Goal: Task Accomplishment & Management: Manage account settings

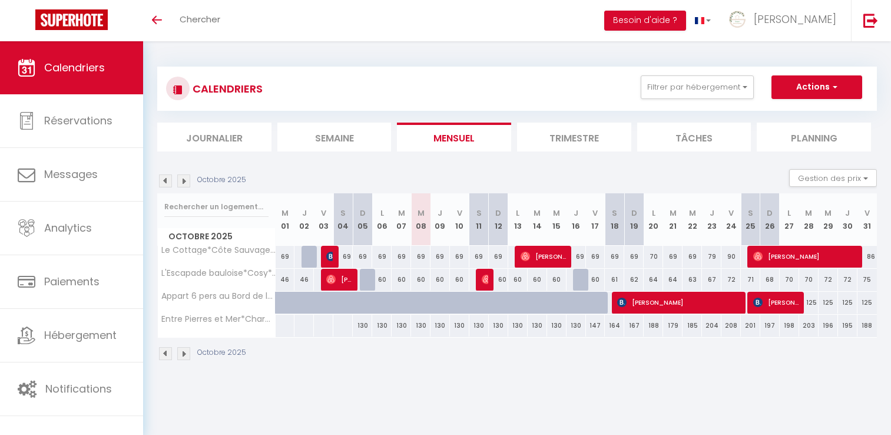
select select
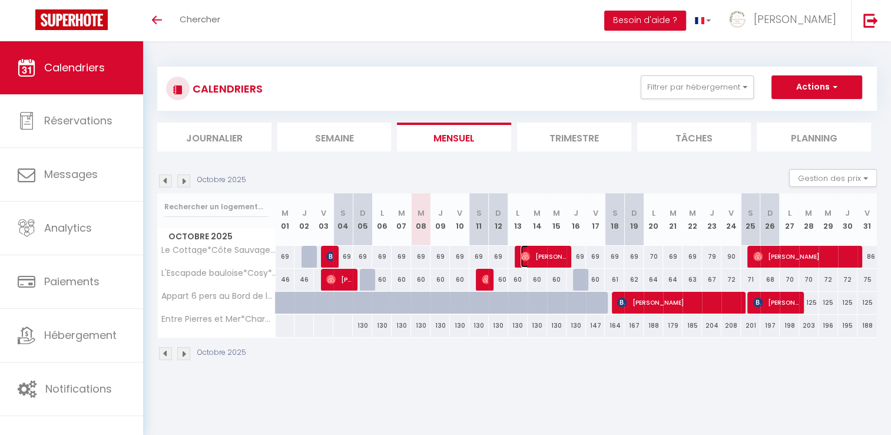
click at [540, 254] on span "[PERSON_NAME]" at bounding box center [543, 256] width 45 height 22
select select "OK"
select select "1"
select select "0"
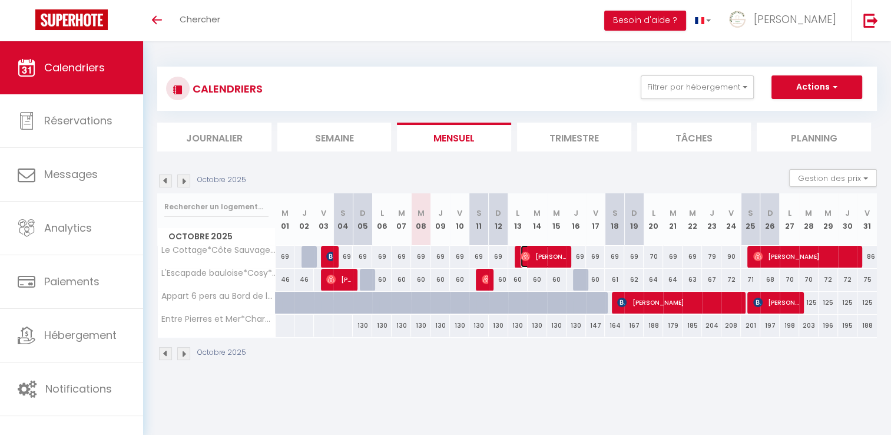
select select "1"
select select
select select "43983"
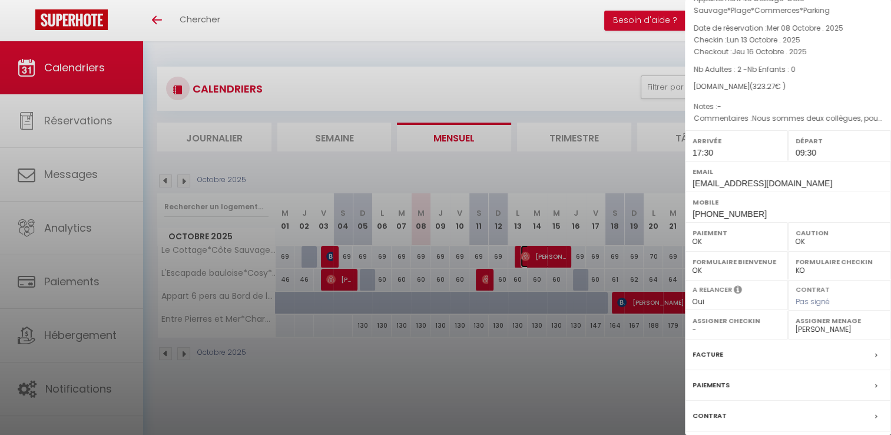
scroll to position [124, 0]
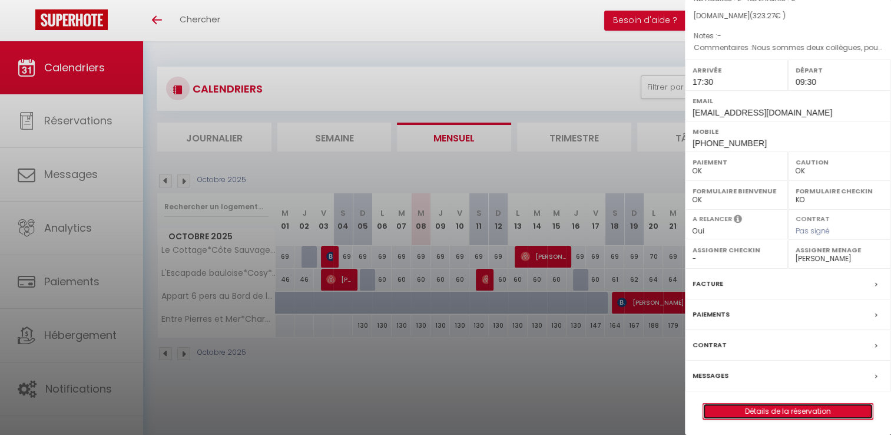
click at [812, 409] on link "Détails de la réservation" at bounding box center [788, 410] width 170 height 15
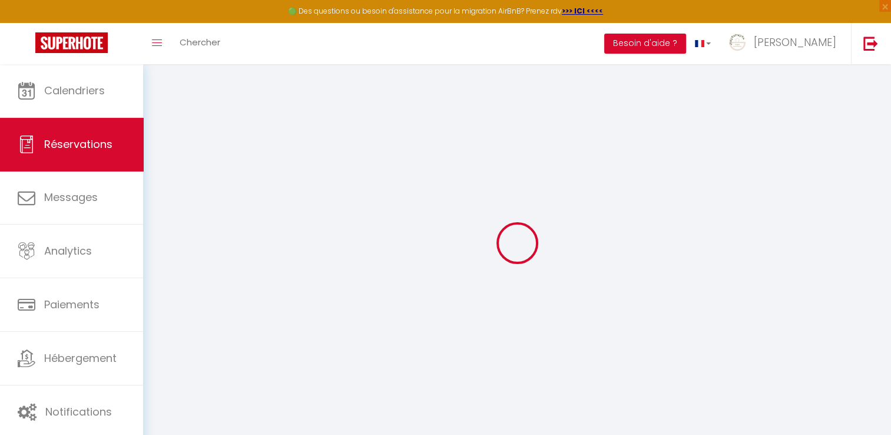
select select
checkbox input "false"
select select
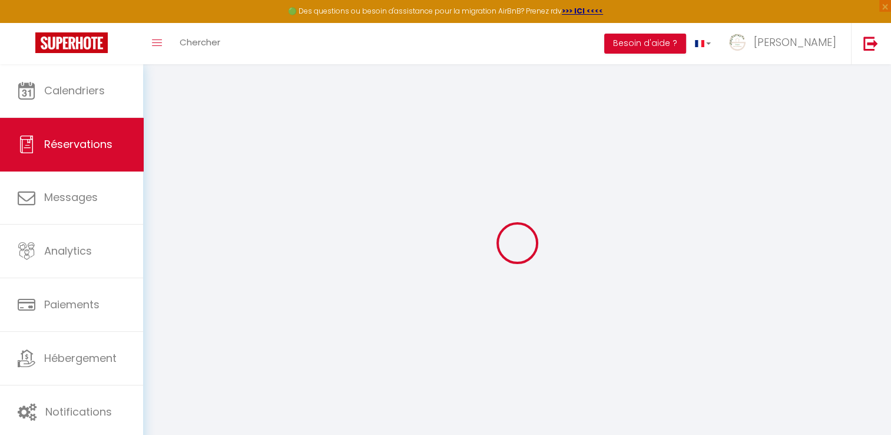
select select
checkbox input "false"
type etc\ "Nous sommes deux collègues, pour une mission en mer le 14 et le 15 dans le parc…"
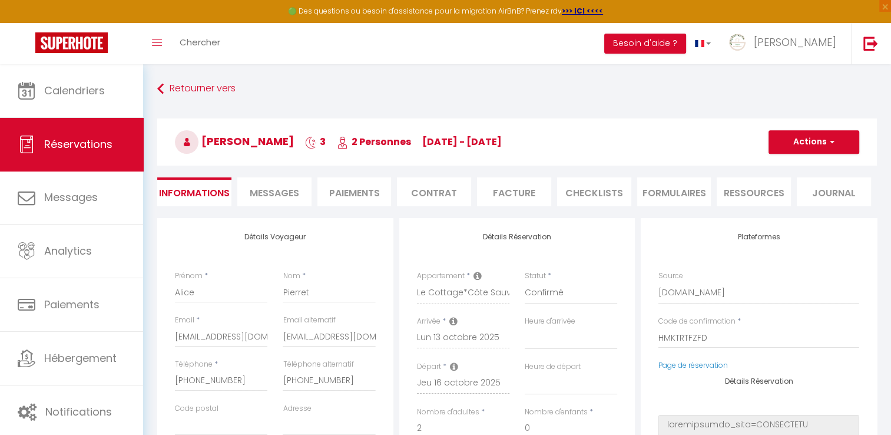
select select
type input "84"
type input "12.47"
select select
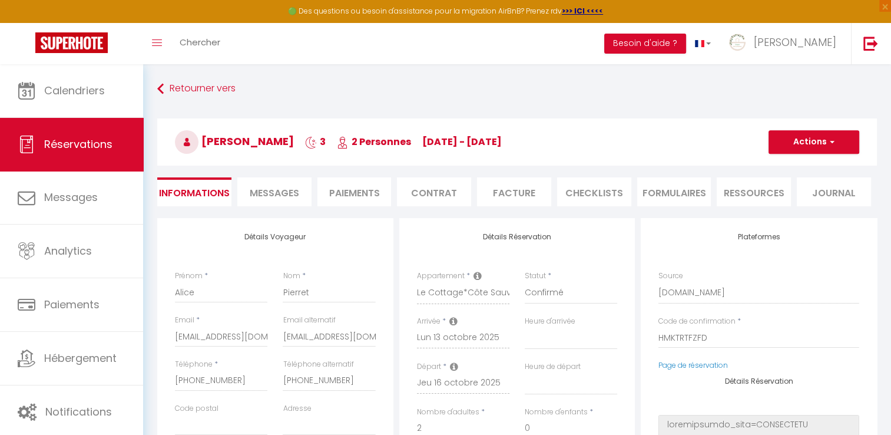
checkbox input "false"
select select
checkbox input "false"
select select "17:30"
select select "09:30"
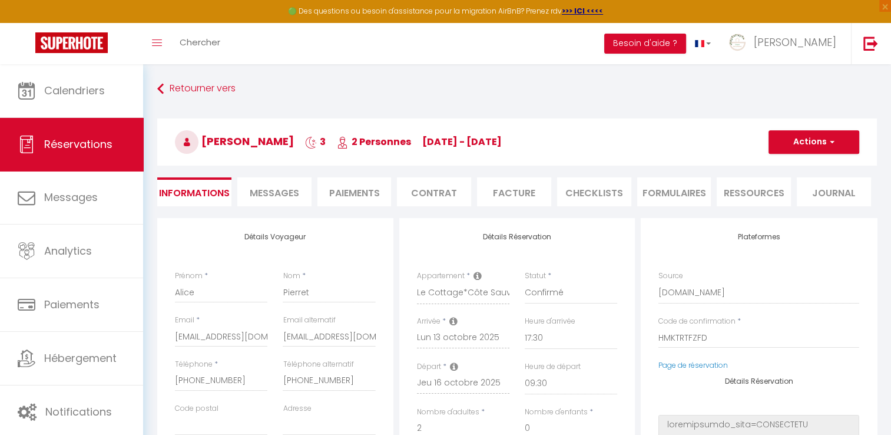
click at [495, 195] on li "Facture" at bounding box center [514, 191] width 74 height 29
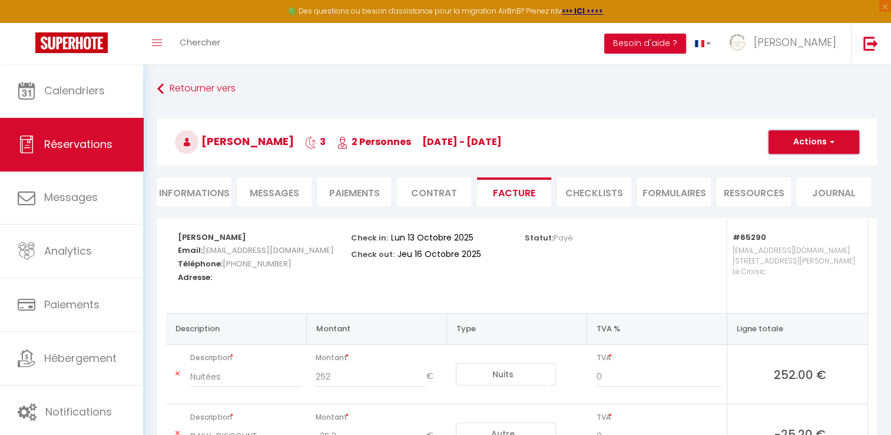
click at [829, 140] on span "button" at bounding box center [830, 142] width 7 height 11
click at [474, 297] on div "Check in: [DATE] Check out: [DATE]" at bounding box center [429, 265] width 173 height 95
click at [830, 138] on span "button" at bounding box center [830, 142] width 7 height 11
click at [818, 184] on link "Aperçu et éditer" at bounding box center [805, 183] width 99 height 15
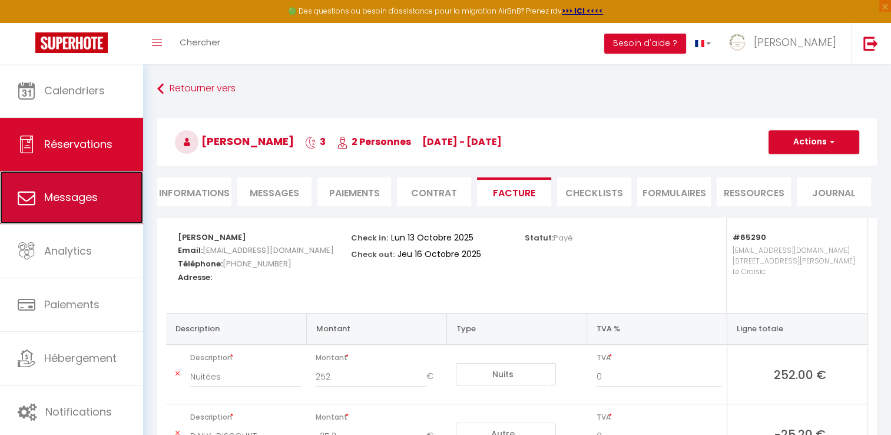
click at [38, 190] on link "Messages" at bounding box center [71, 197] width 143 height 53
select select "message"
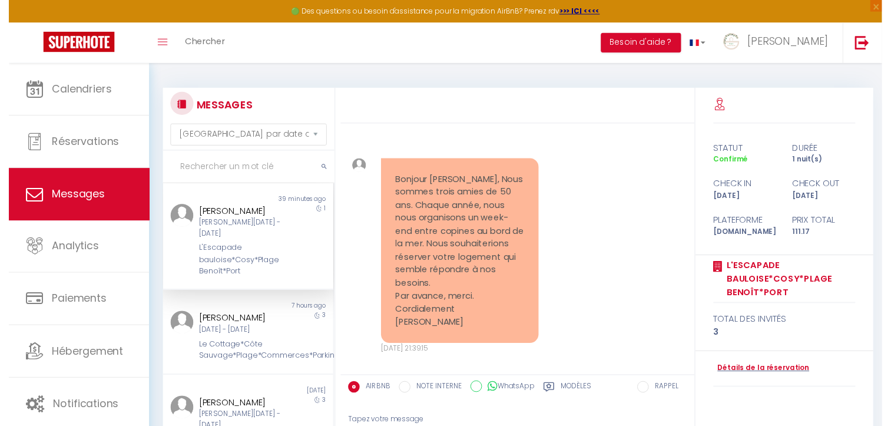
scroll to position [2491, 0]
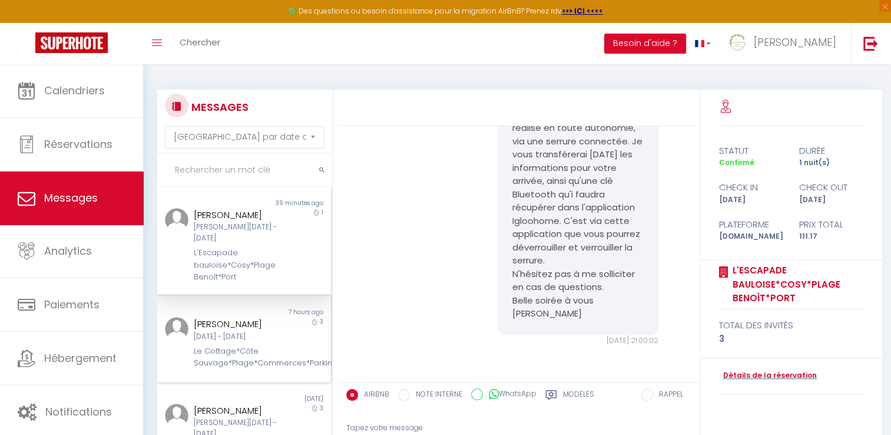
click at [249, 345] on div "Le Cottage*Côte Sauvage*Plage*Commerces*Parking" at bounding box center [237, 357] width 86 height 24
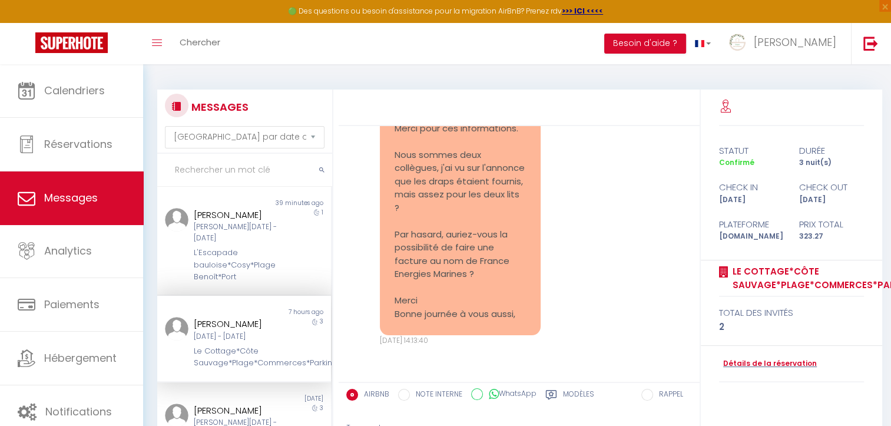
scroll to position [127, 0]
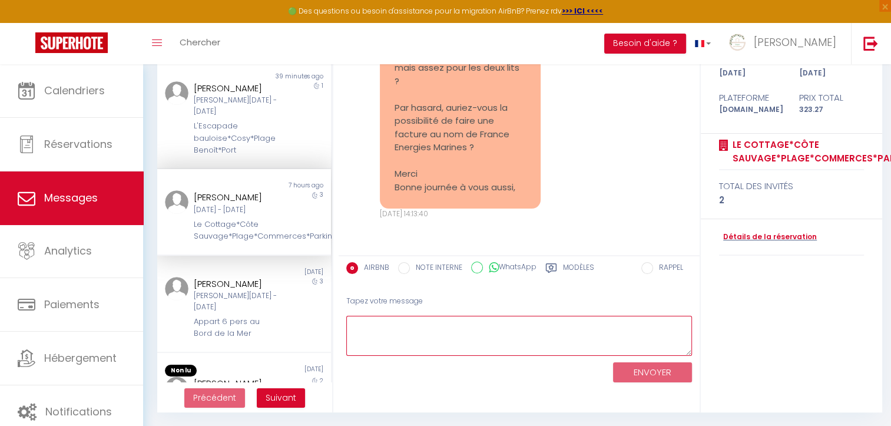
click at [401, 332] on textarea at bounding box center [519, 336] width 346 height 41
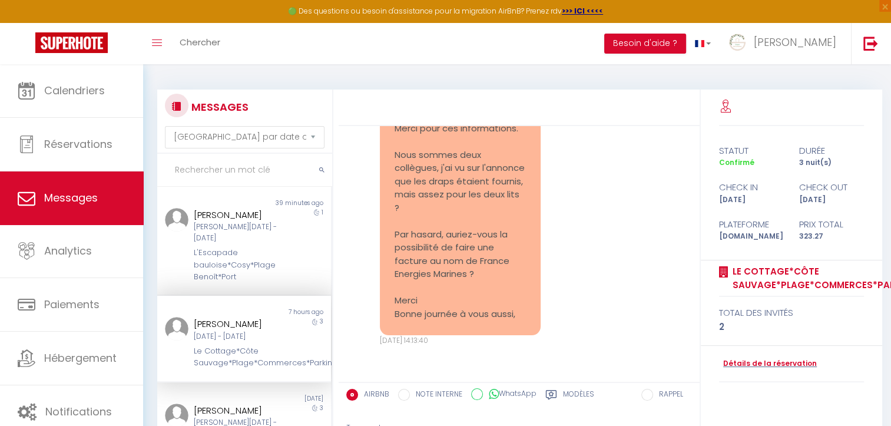
scroll to position [932, 0]
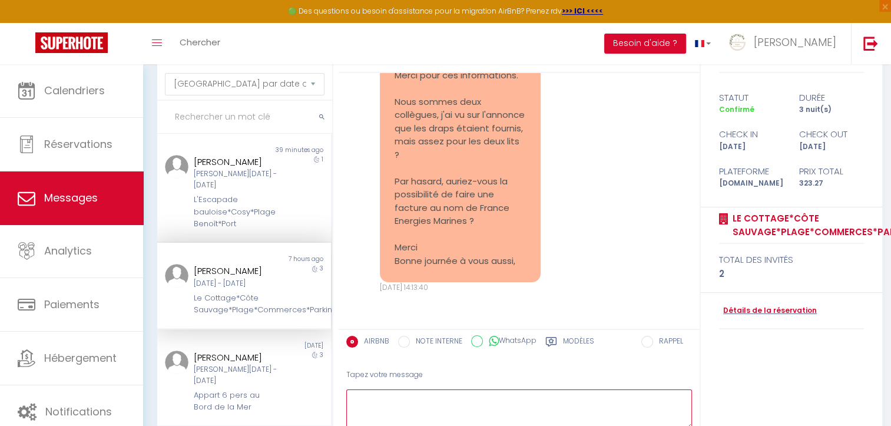
scroll to position [127, 0]
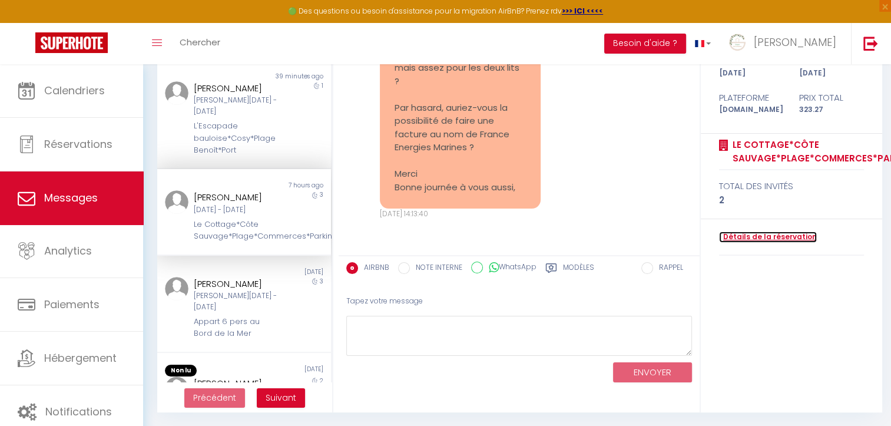
click at [756, 239] on link "Détails de la réservation" at bounding box center [768, 236] width 98 height 11
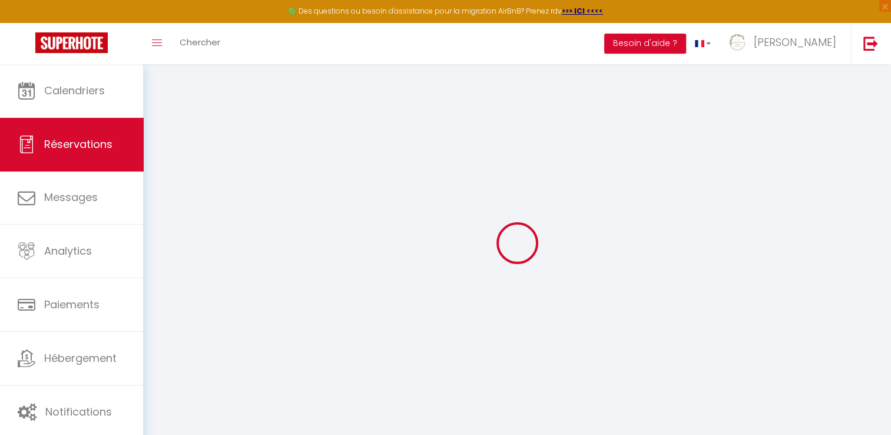
type input "Alice"
type input "Pierret"
type input "[EMAIL_ADDRESS][DOMAIN_NAME]"
type input "[PHONE_NUMBER]"
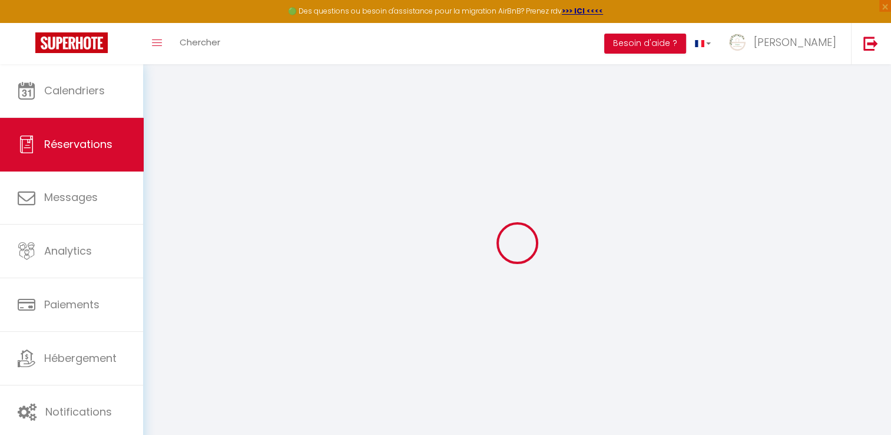
type input "[PHONE_NUMBER]"
select select
type input "55.94"
select select "65290"
select select "1"
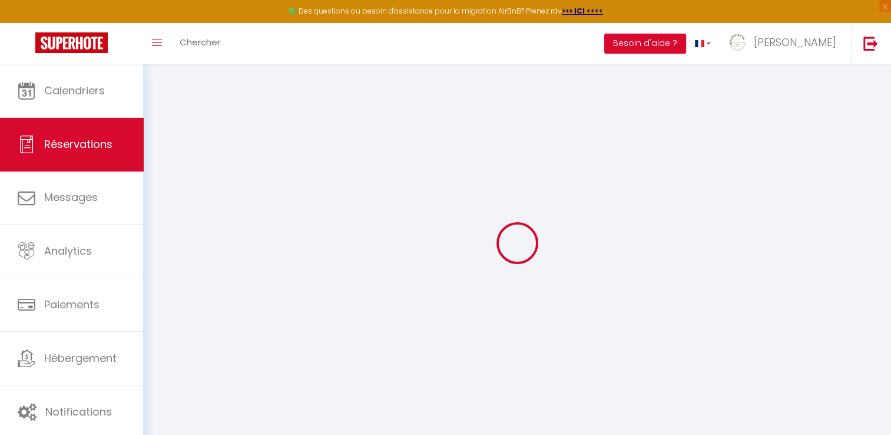
select select
type input "2"
select select "12"
select select
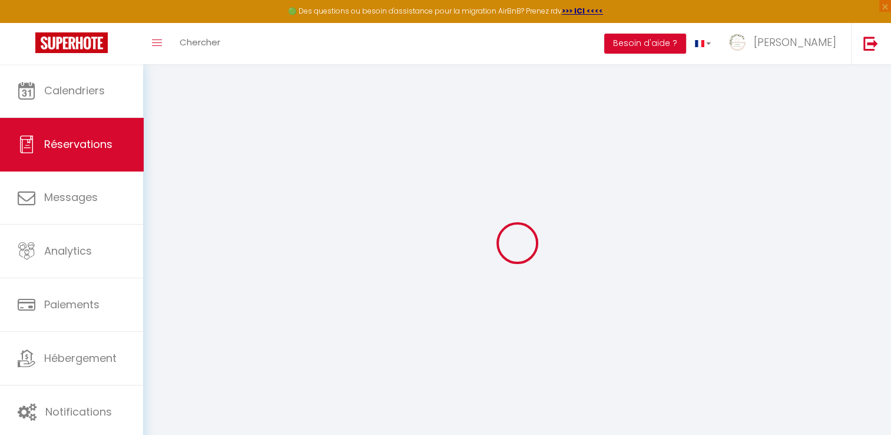
type input "226.8"
checkbox input "false"
type input "0"
select select "1"
type input "70"
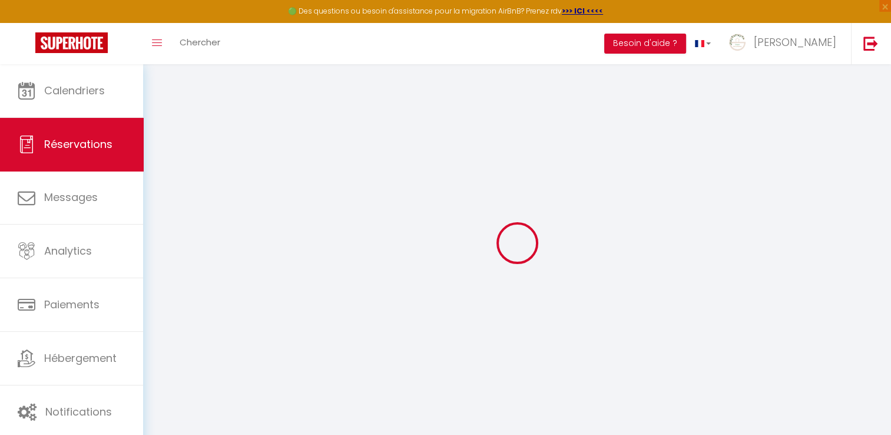
type input "0"
select select
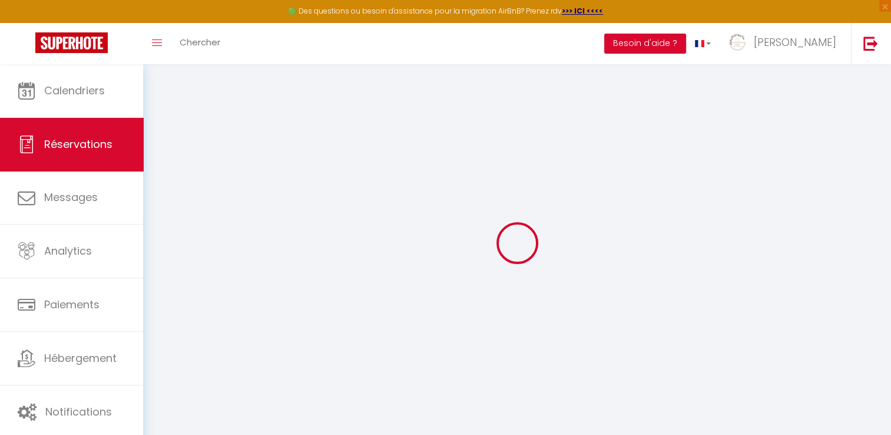
select select "15"
checkbox input "false"
select select
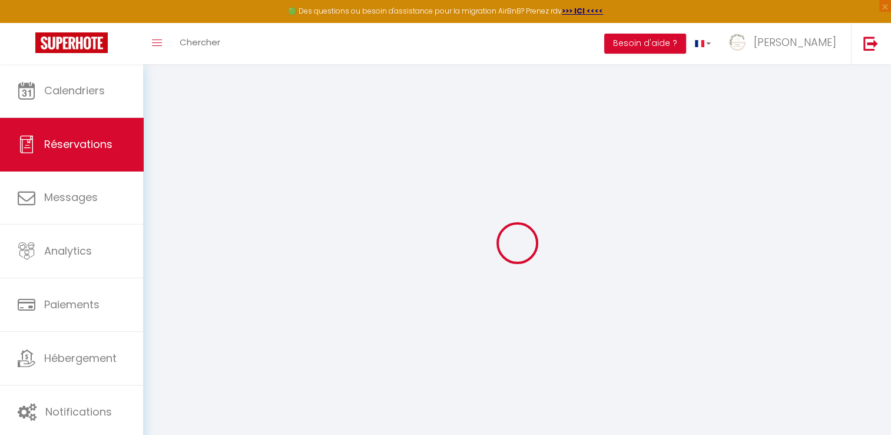
checkbox input "false"
select select
checkbox input "false"
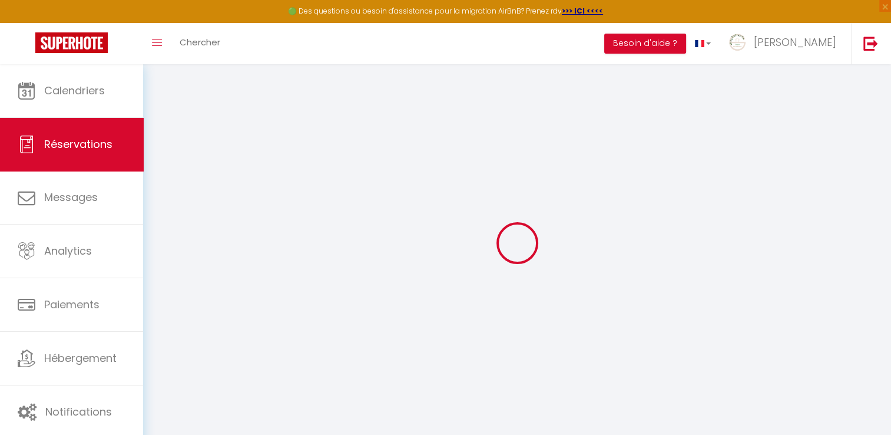
select select
checkbox input "false"
type etc\ "Nous sommes deux collègues, pour une mission en mer le 14 et le 15 dans le parc…"
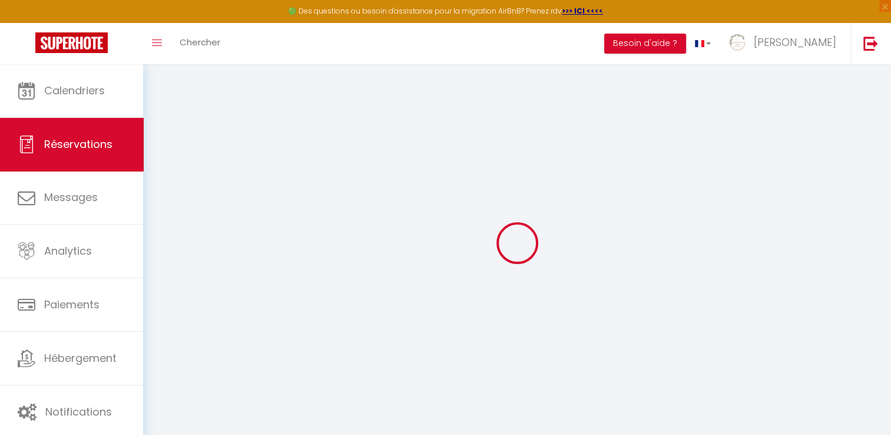
select select
type input "84"
type input "12.47"
select select
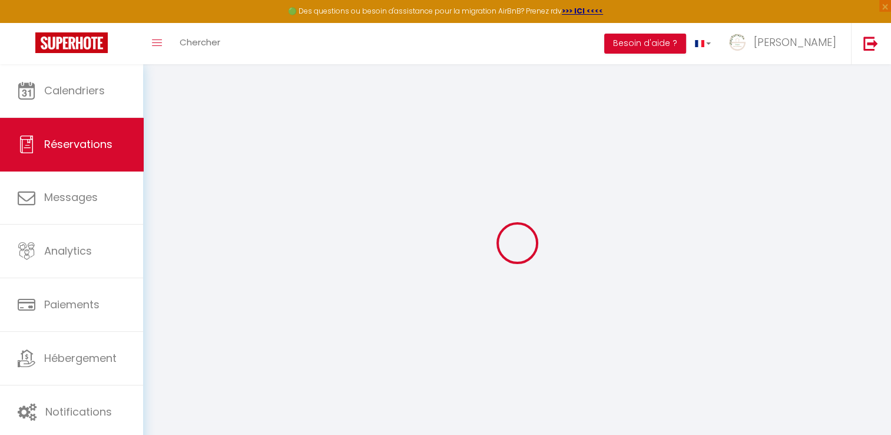
checkbox input "false"
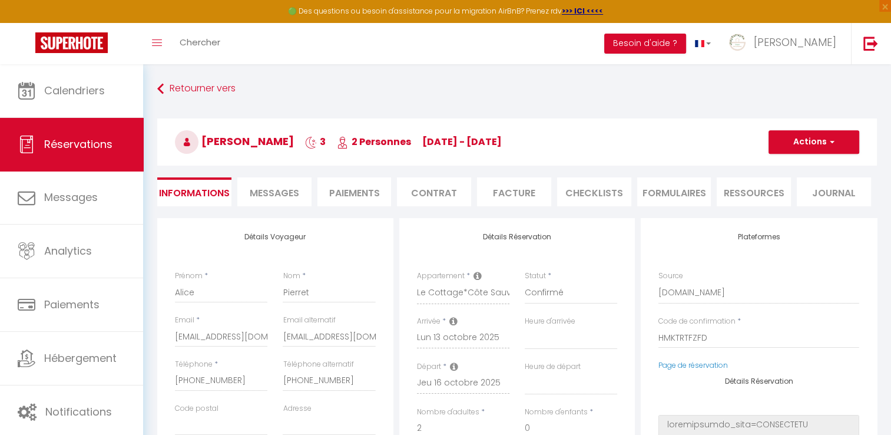
select select
checkbox input "false"
select select "17:30"
select select "09:30"
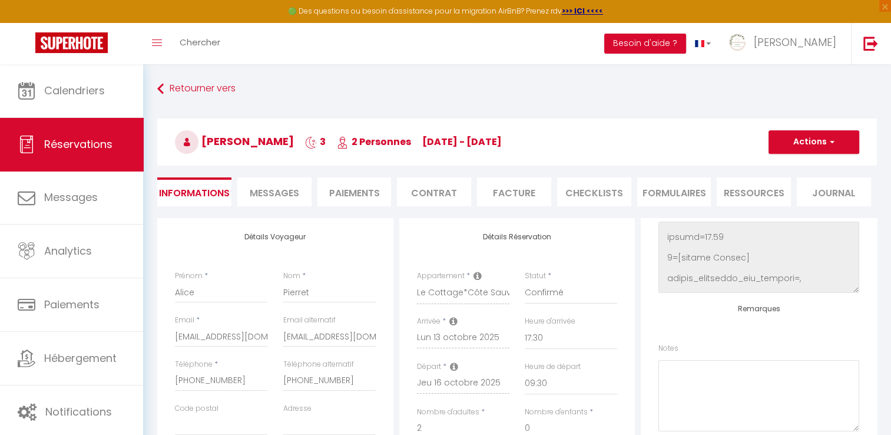
click at [263, 198] on span "Messages" at bounding box center [274, 193] width 49 height 14
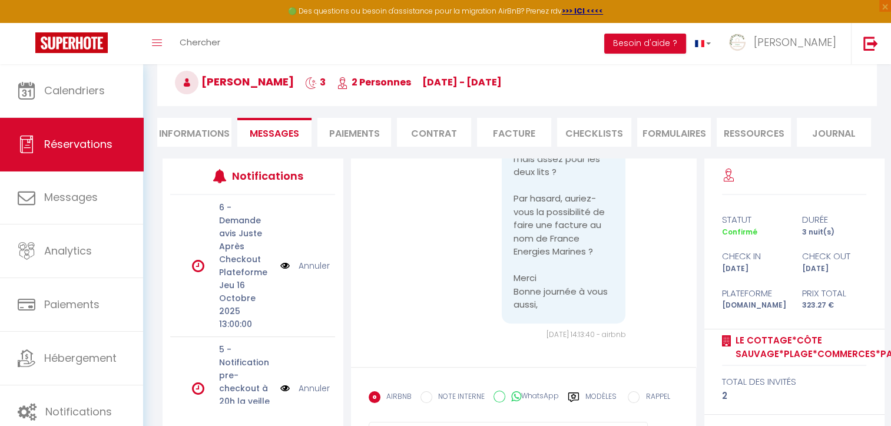
scroll to position [123, 0]
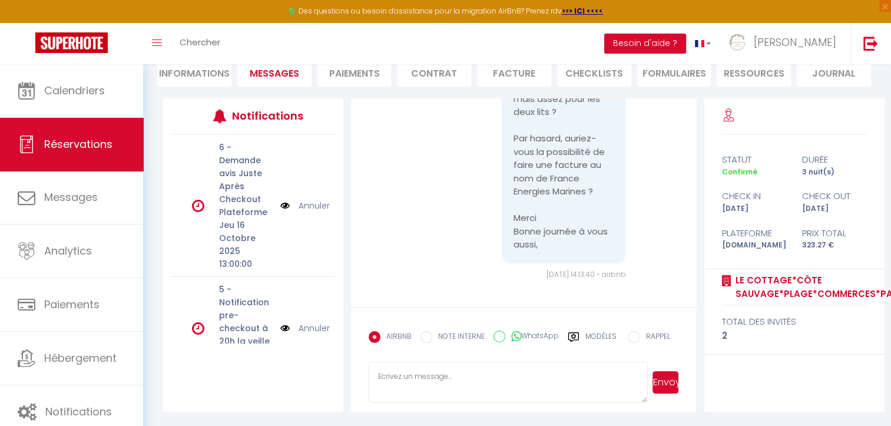
click at [403, 380] on textarea at bounding box center [508, 382] width 279 height 41
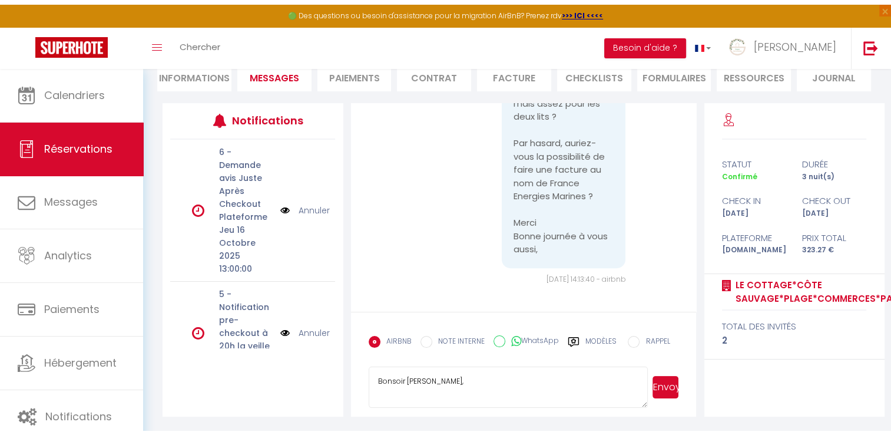
scroll to position [998, 0]
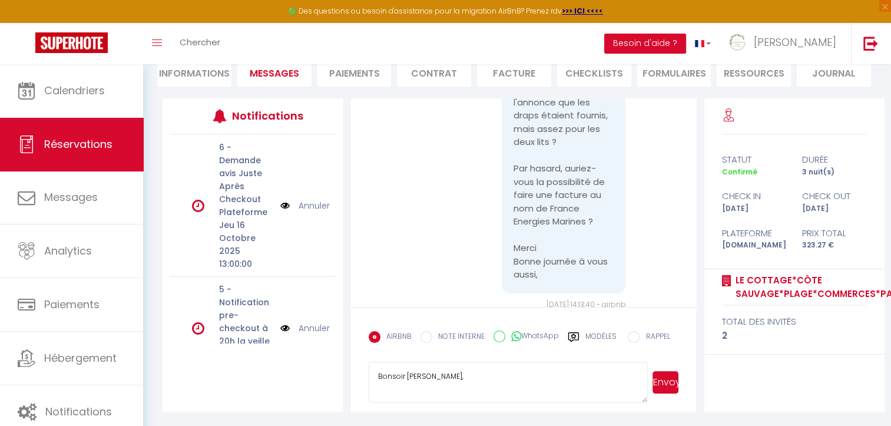
type textarea "Bonsoir [PERSON_NAME],"
click at [506, 72] on li "Facture" at bounding box center [514, 72] width 74 height 29
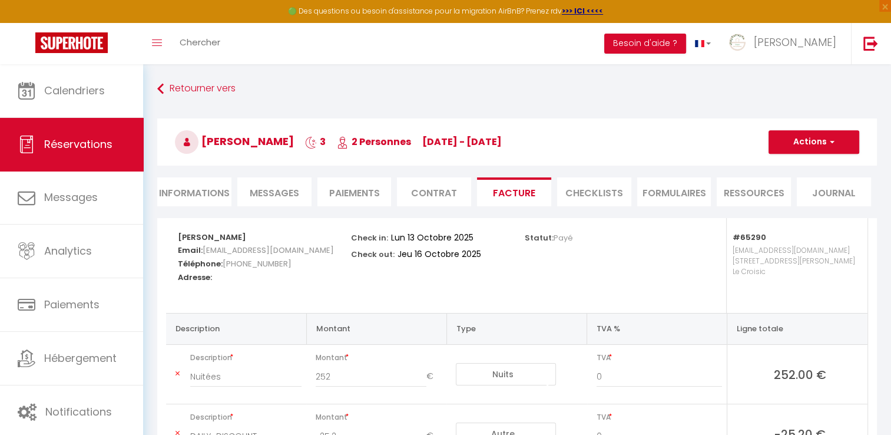
click at [200, 194] on li "Informations" at bounding box center [194, 191] width 74 height 29
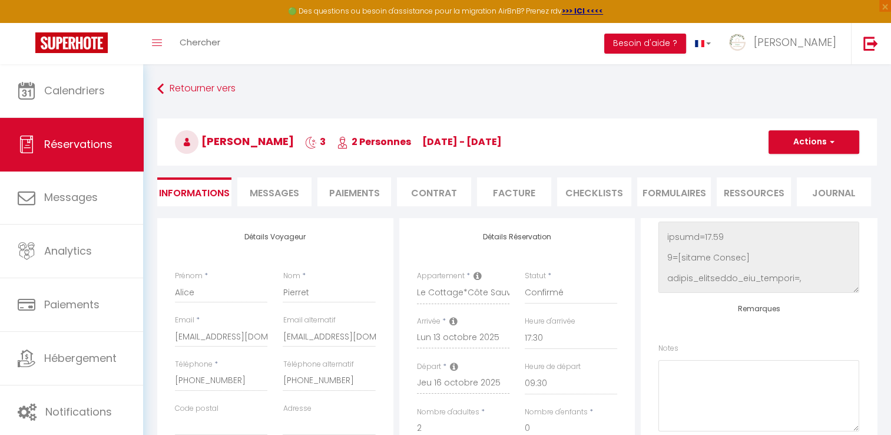
scroll to position [963, 0]
drag, startPoint x: 201, startPoint y: 293, endPoint x: 161, endPoint y: 293, distance: 40.6
click at [161, 293] on div "Détails Voyageur Prénom * [PERSON_NAME] * Pierret Email * [EMAIL_ADDRESS][DOMAI…" at bounding box center [275, 428] width 236 height 421
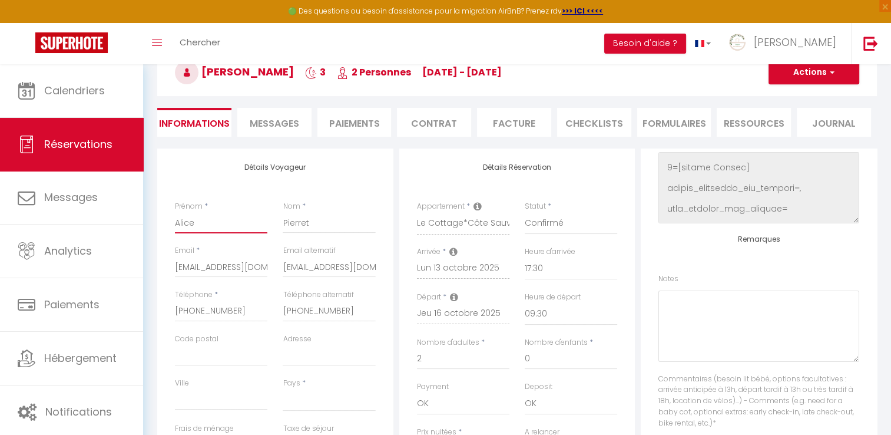
scroll to position [59, 0]
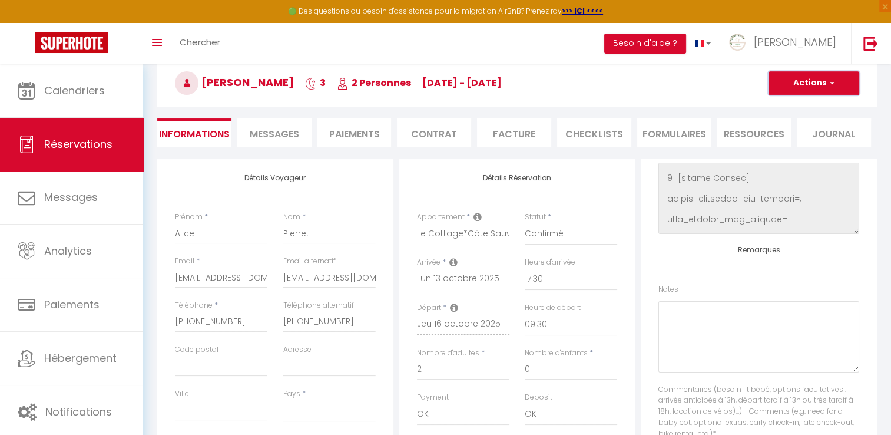
click at [803, 81] on button "Actions" at bounding box center [814, 83] width 91 height 24
click at [525, 131] on li "Facture" at bounding box center [514, 132] width 74 height 29
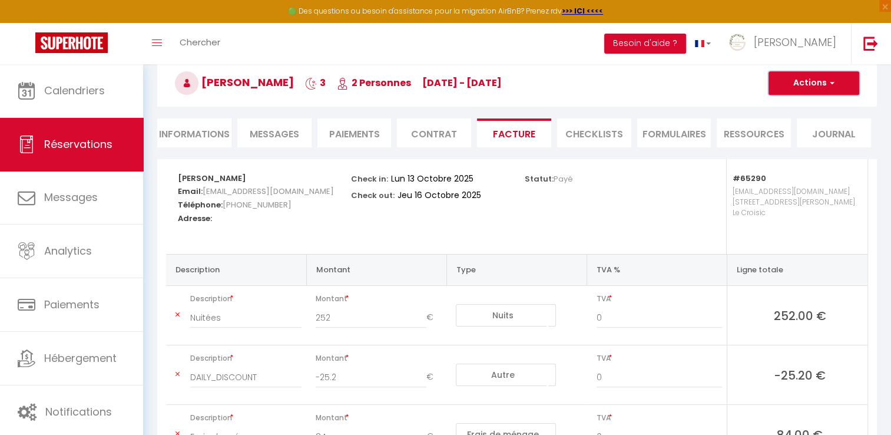
click at [834, 83] on span "button" at bounding box center [830, 83] width 7 height 11
click at [810, 121] on link "Aperçu et éditer" at bounding box center [805, 124] width 99 height 15
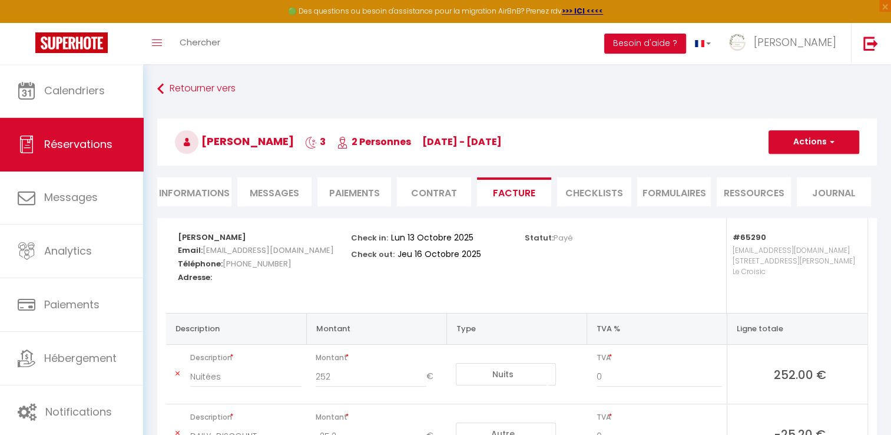
click at [196, 196] on li "Informations" at bounding box center [194, 191] width 74 height 29
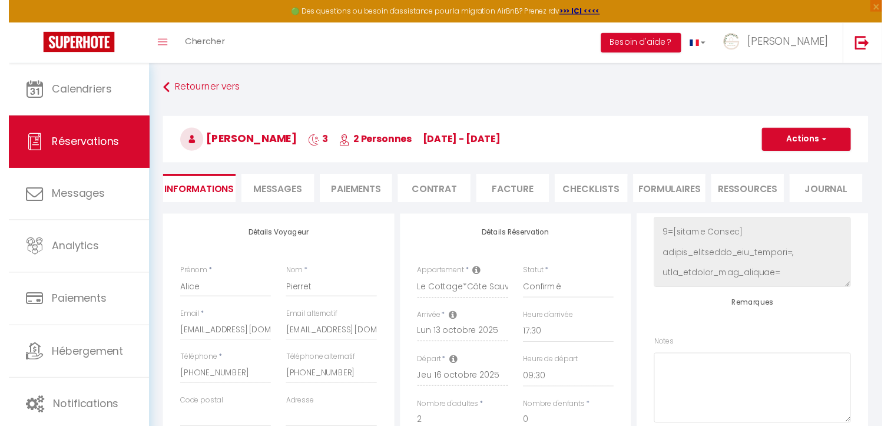
scroll to position [984, 0]
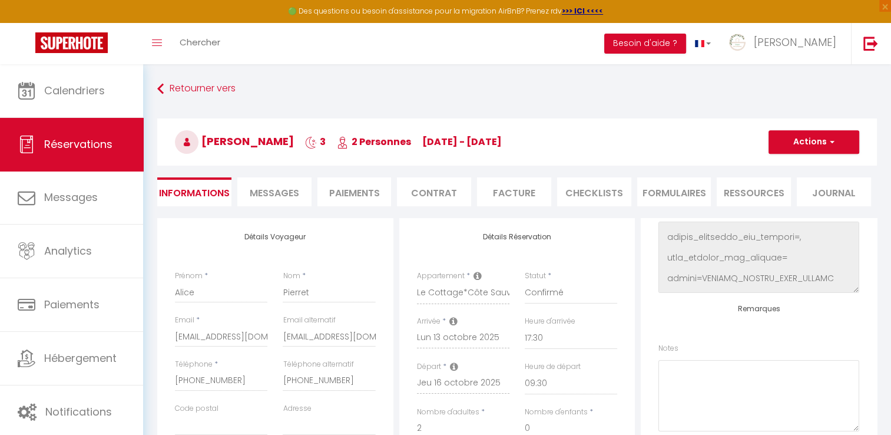
drag, startPoint x: 299, startPoint y: 197, endPoint x: 276, endPoint y: 186, distance: 25.6
click at [276, 186] on li "Messages" at bounding box center [274, 191] width 74 height 29
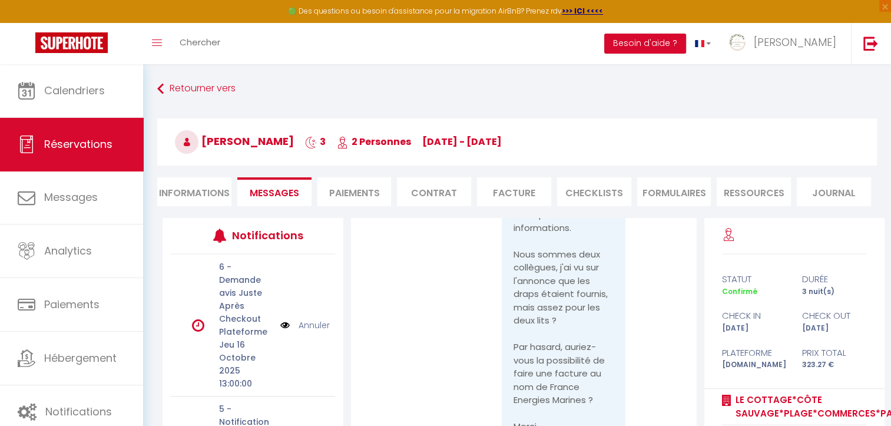
click at [191, 200] on li "Informations" at bounding box center [194, 191] width 74 height 29
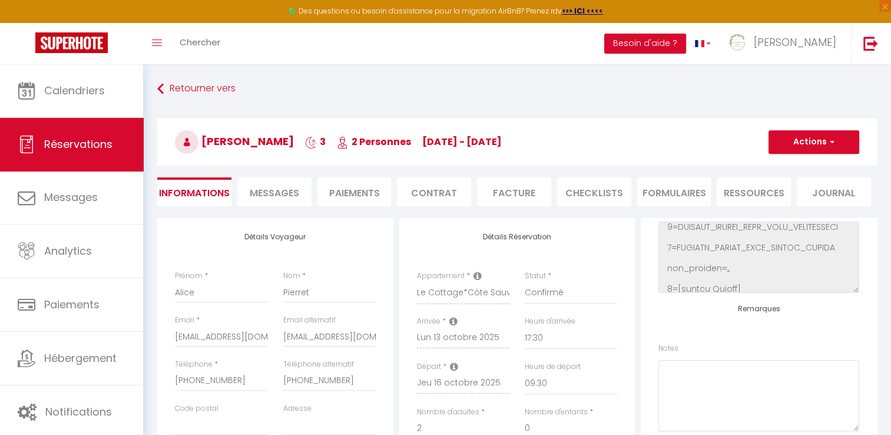
scroll to position [1240, 0]
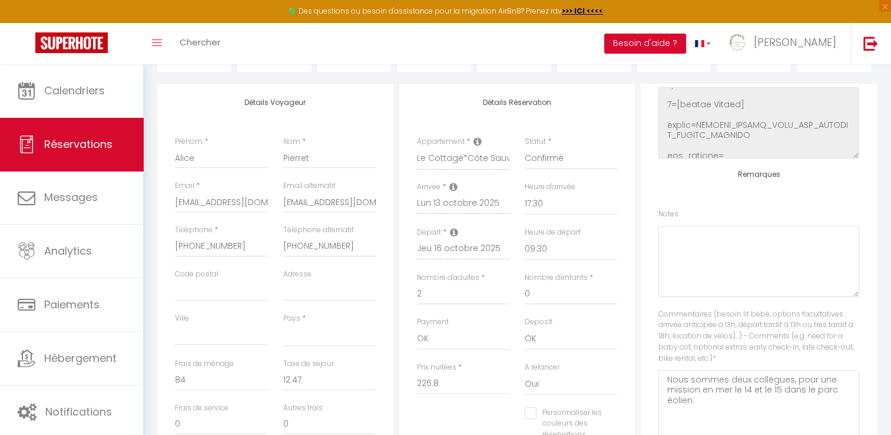
select select
checkbox input "false"
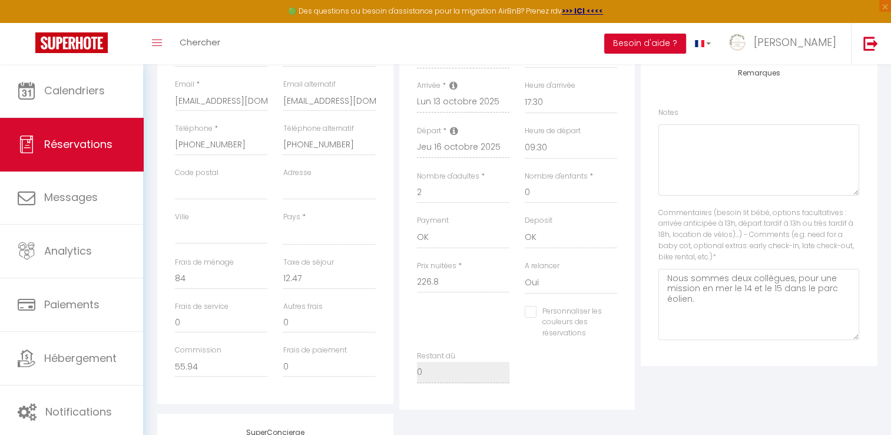
select select
checkbox input "false"
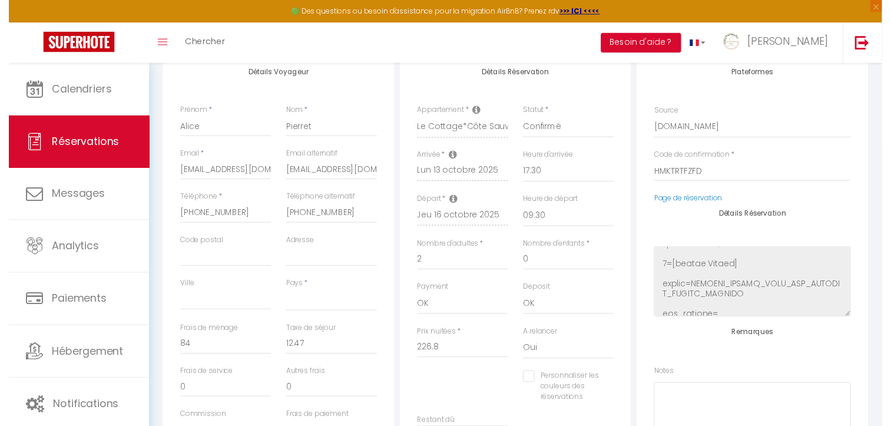
scroll to position [0, 0]
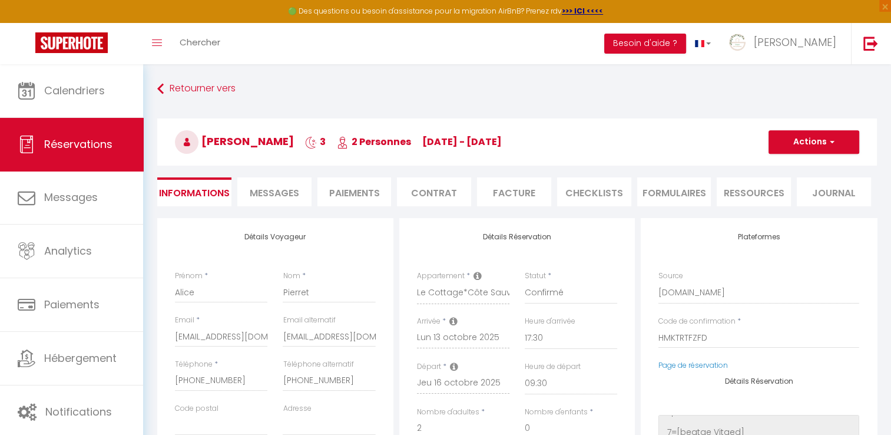
click at [292, 194] on span "Messages" at bounding box center [274, 193] width 49 height 14
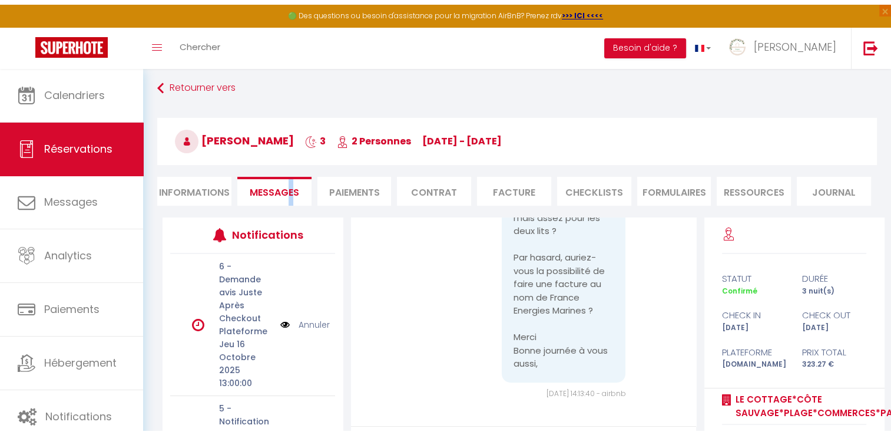
scroll to position [1116, 0]
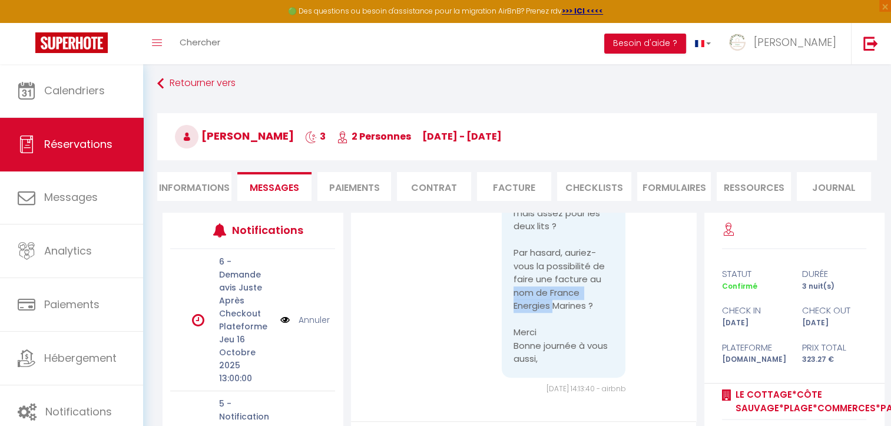
drag, startPoint x: 544, startPoint y: 297, endPoint x: 580, endPoint y: 307, distance: 37.5
click at [580, 307] on pre "Bonjour [PERSON_NAME], Merci pour ces informations. Nous sommes deux collègues,…" at bounding box center [564, 226] width 101 height 279
copy pre "France Energies Marines"
click at [172, 186] on li "Informations" at bounding box center [194, 186] width 74 height 29
select select
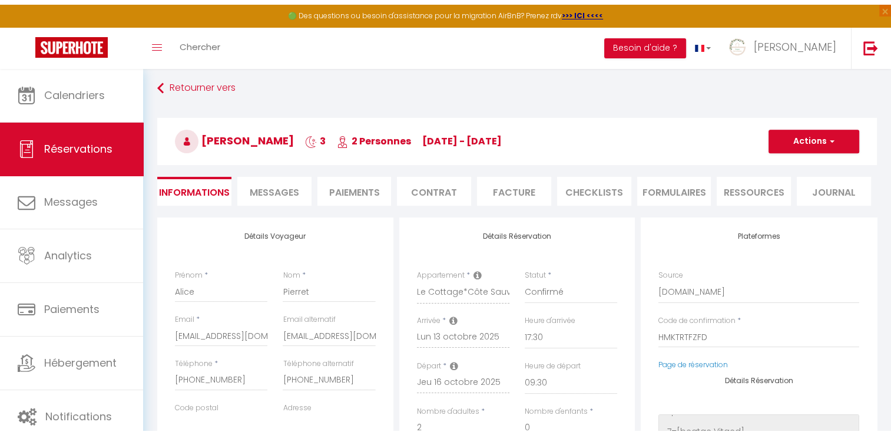
scroll to position [1271, 0]
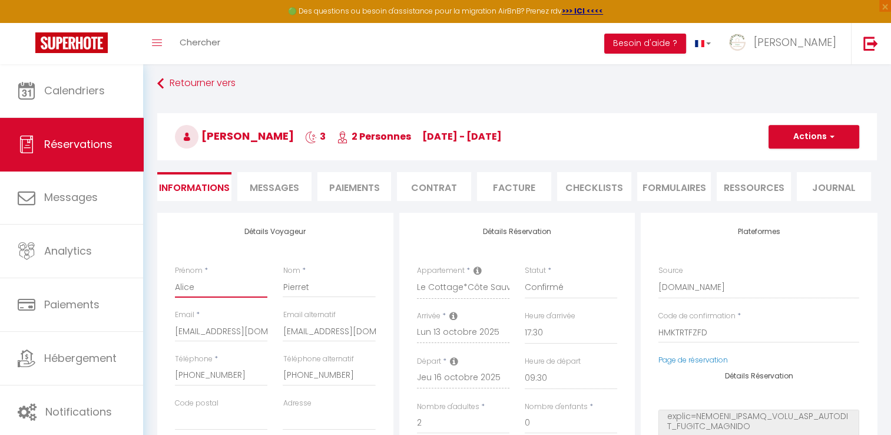
drag, startPoint x: 214, startPoint y: 290, endPoint x: 160, endPoint y: 291, distance: 53.6
click at [160, 291] on div "Détails Voyageur Prénom * [PERSON_NAME] * Pierret Email * [EMAIL_ADDRESS][DOMAI…" at bounding box center [275, 423] width 236 height 421
paste input "France Energies Marines"
type input "France Energies Marines"
select select
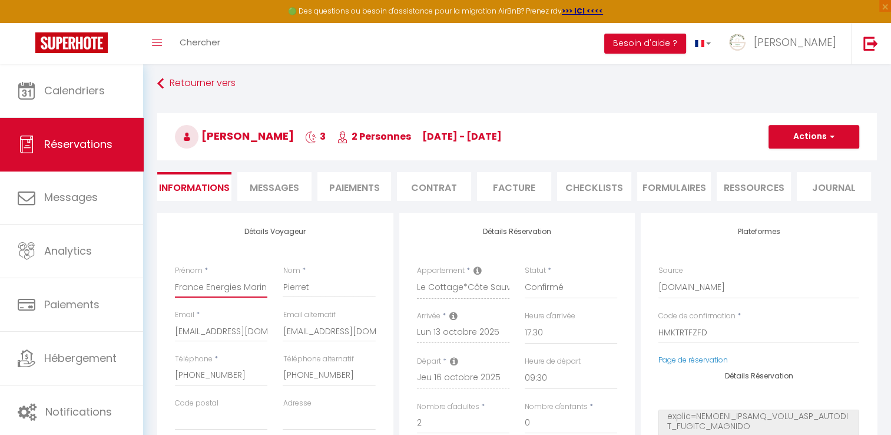
checkbox input "false"
type input "France Energies Marines"
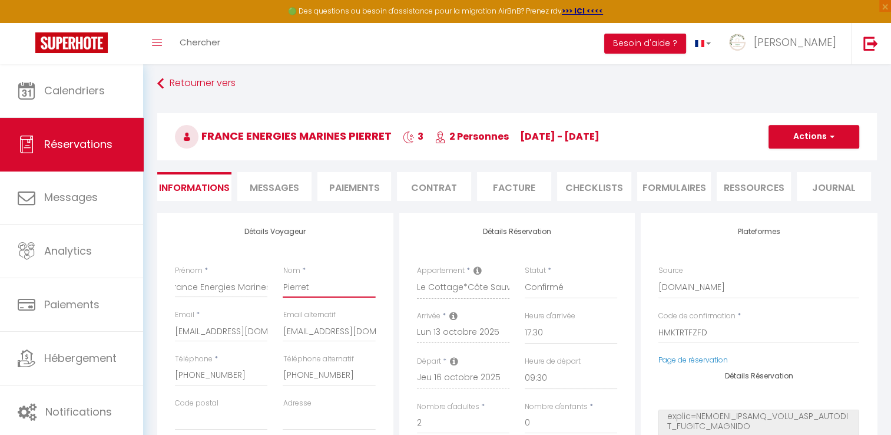
click at [299, 288] on input "Pierret" at bounding box center [329, 286] width 92 height 21
select select
checkbox input "false"
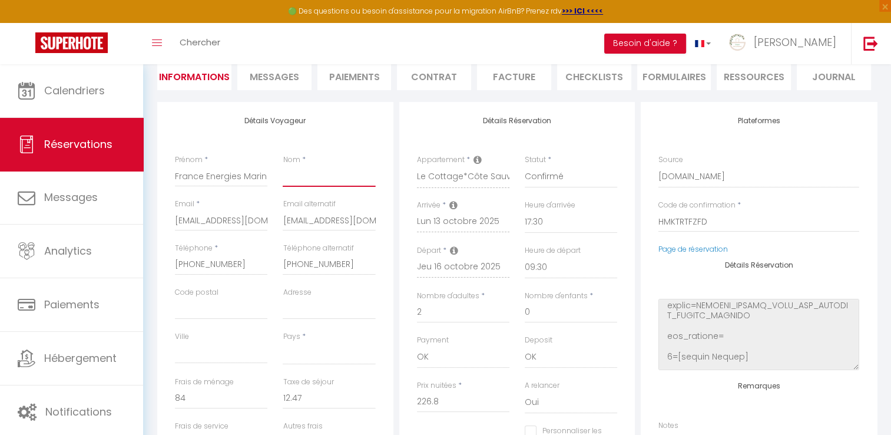
scroll to position [123, 0]
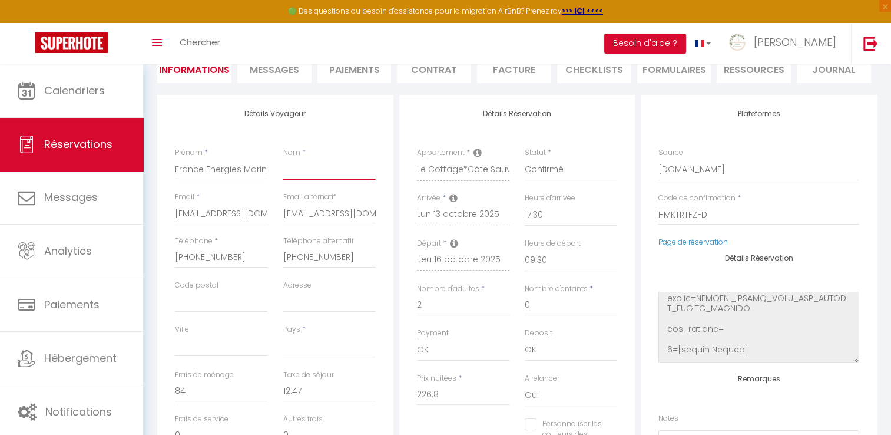
select select
checkbox input "false"
select select
checkbox input "false"
click at [319, 220] on input "[EMAIL_ADDRESS][DOMAIN_NAME]" at bounding box center [329, 213] width 92 height 21
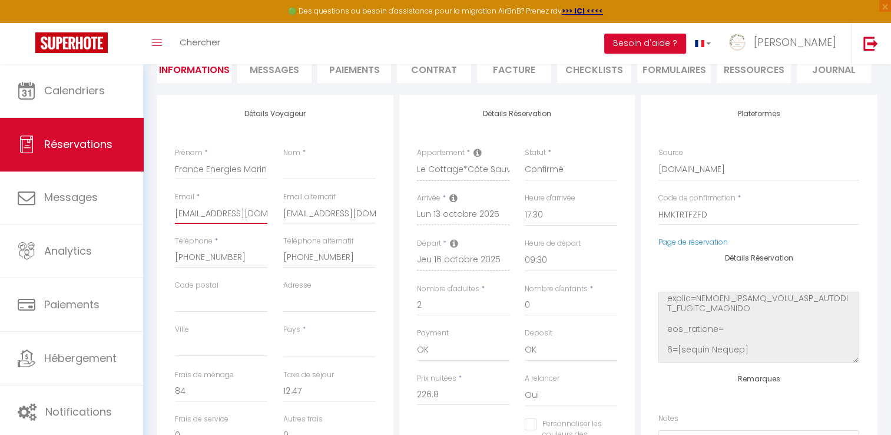
click at [211, 213] on input "[EMAIL_ADDRESS][DOMAIN_NAME]" at bounding box center [221, 213] width 92 height 21
paste input "[EMAIL_ADDRESS]"
type input "[EMAIL_ADDRESS][DOMAIN_NAME]"
select select
checkbox input "false"
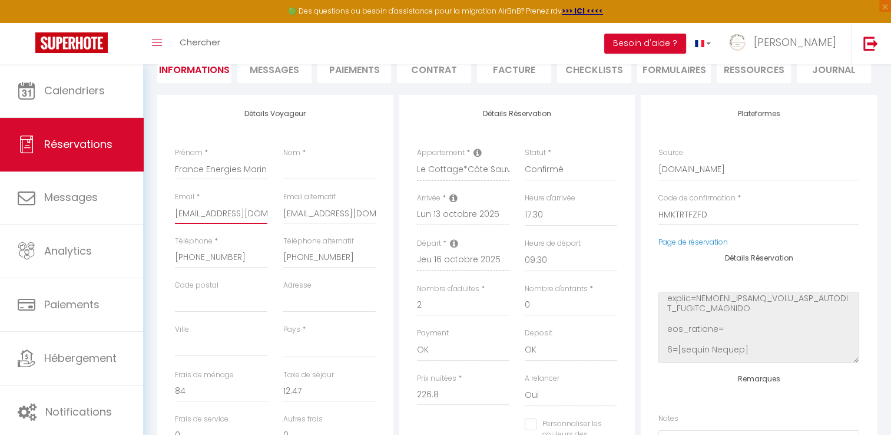
scroll to position [0, 6]
select select
checkbox input "false"
select select
checkbox input "false"
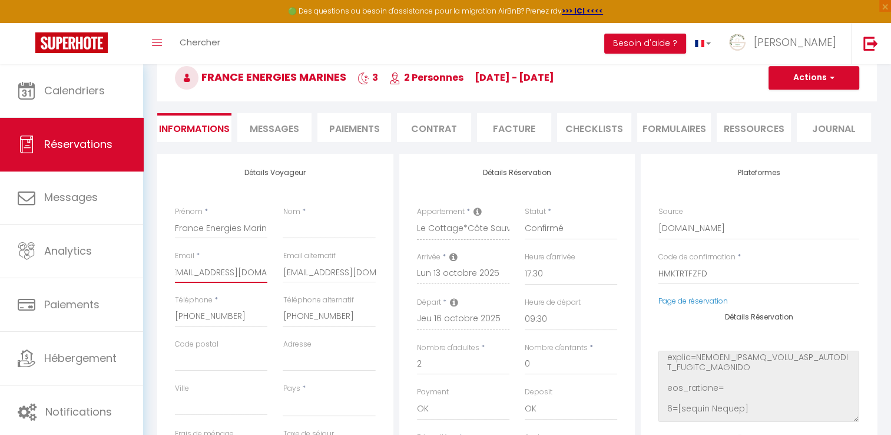
scroll to position [5, 0]
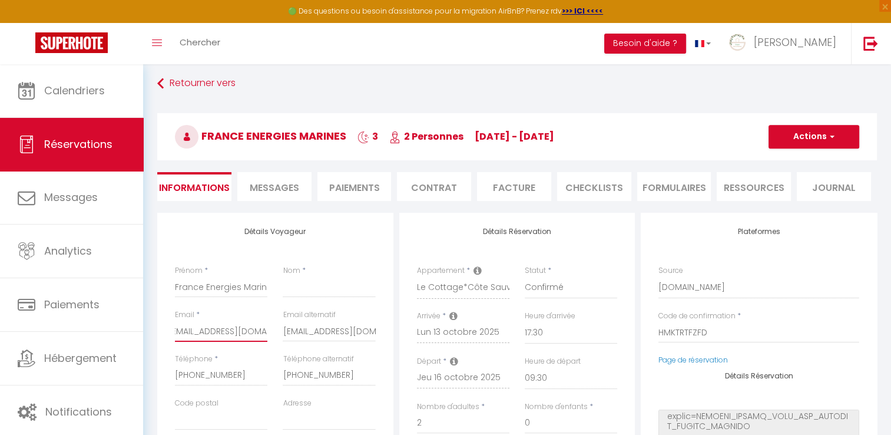
type input "[EMAIL_ADDRESS][DOMAIN_NAME]"
select select
checkbox input "false"
click at [823, 135] on button "Actions" at bounding box center [814, 137] width 91 height 24
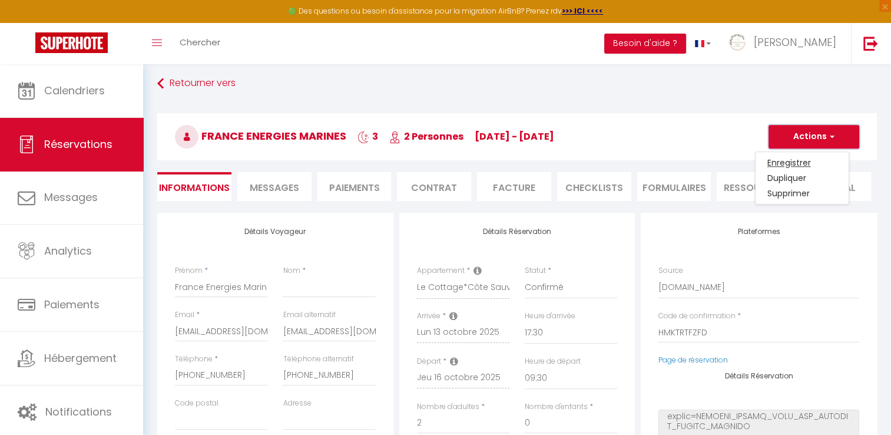
select select
checkbox input "false"
click at [794, 161] on link "Enregistrer" at bounding box center [802, 162] width 93 height 15
select select
checkbox input "false"
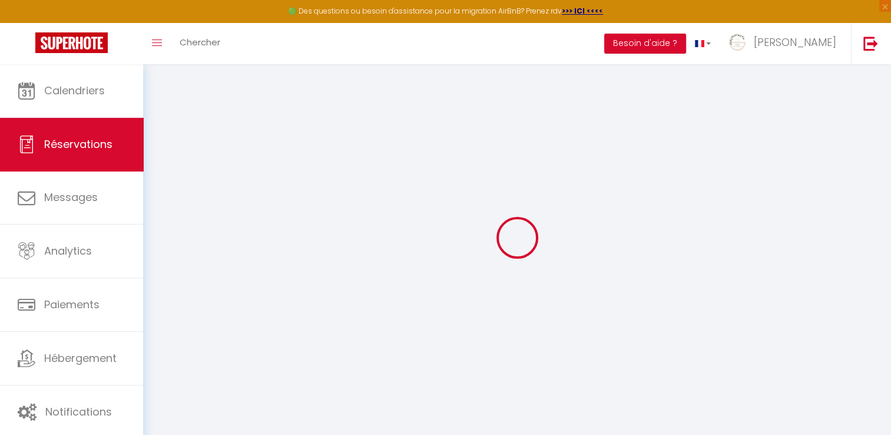
select select
checkbox input "false"
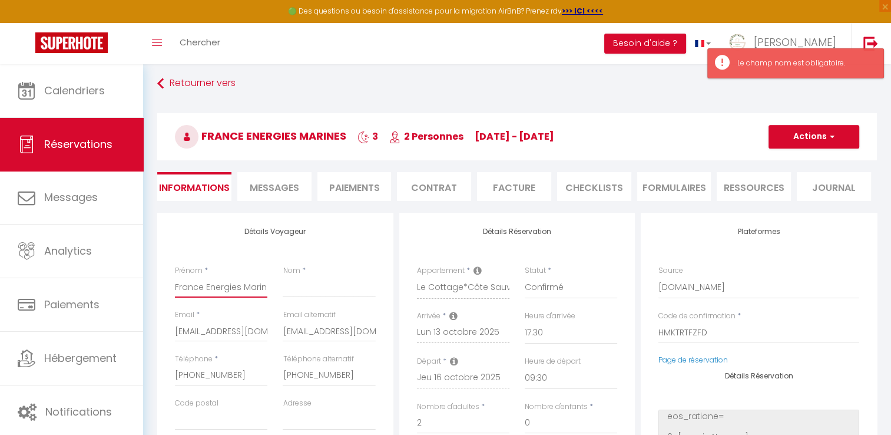
scroll to position [0, 6]
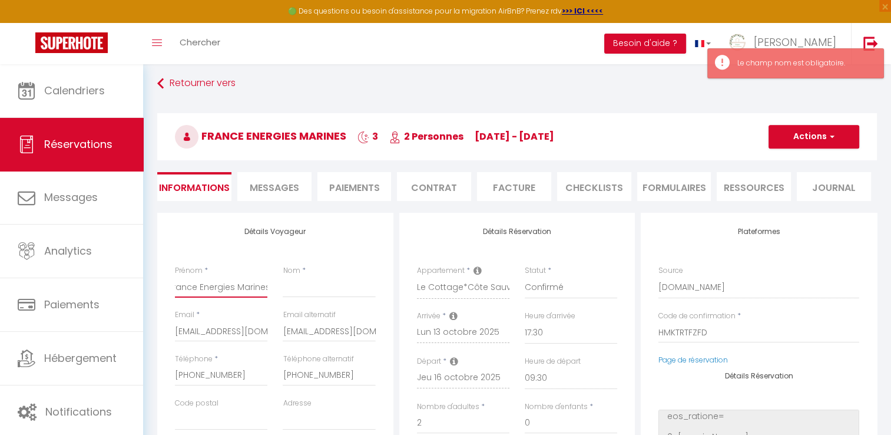
drag, startPoint x: 240, startPoint y: 286, endPoint x: 280, endPoint y: 285, distance: 40.1
click at [280, 285] on div "Prénom * France Energies Marines Nom *" at bounding box center [275, 287] width 216 height 44
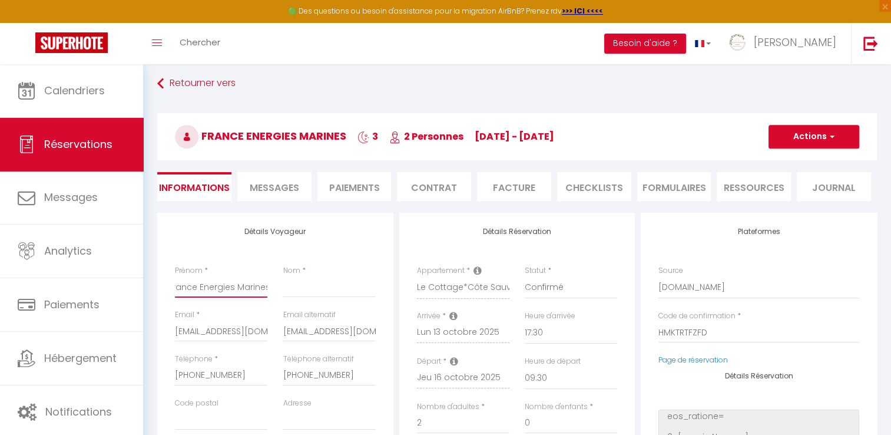
drag, startPoint x: 200, startPoint y: 286, endPoint x: 288, endPoint y: 265, distance: 90.9
click at [288, 265] on div "Prénom * France Energies Marines Nom *" at bounding box center [275, 287] width 216 height 44
type input "[GEOGRAPHIC_DATA]"
select select
checkbox input "false"
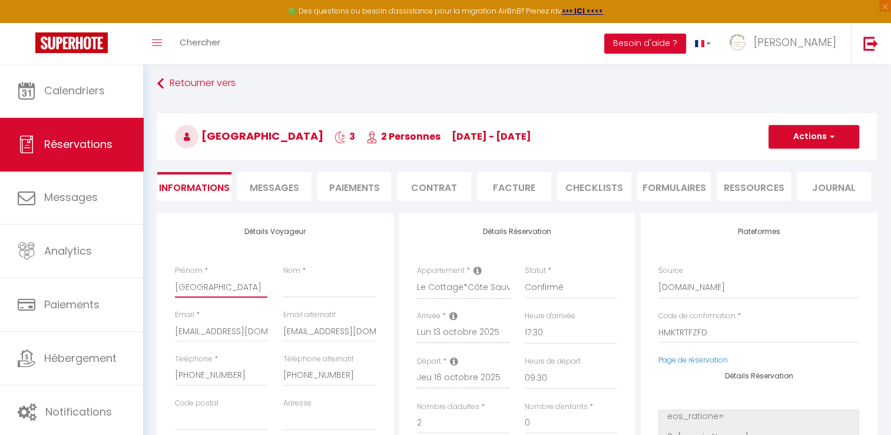
scroll to position [0, 0]
type input "[GEOGRAPHIC_DATA]"
click at [309, 282] on input "Nom" at bounding box center [329, 286] width 92 height 21
paste input "Energies Marines"
type input "Energies Marines"
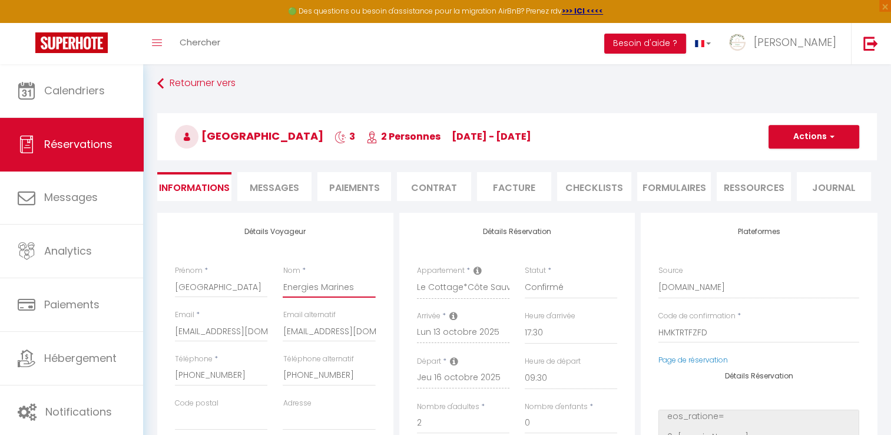
select select
checkbox input "false"
type input "Energies Marines"
drag, startPoint x: 823, startPoint y: 127, endPoint x: 816, endPoint y: 134, distance: 10.0
click at [822, 127] on button "Actions" at bounding box center [814, 137] width 91 height 24
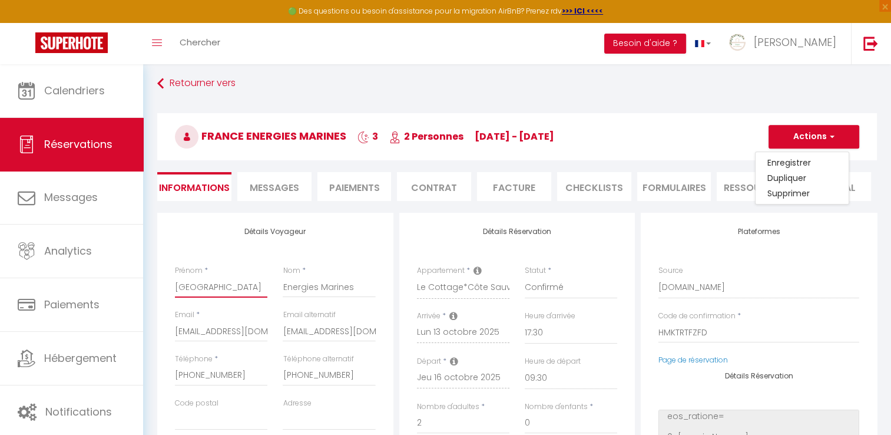
click at [233, 290] on input "[GEOGRAPHIC_DATA]" at bounding box center [221, 286] width 92 height 21
type input "[GEOGRAPHIC_DATA]"
select select
checkbox input "false"
type input "[GEOGRAPHIC_DATA]"
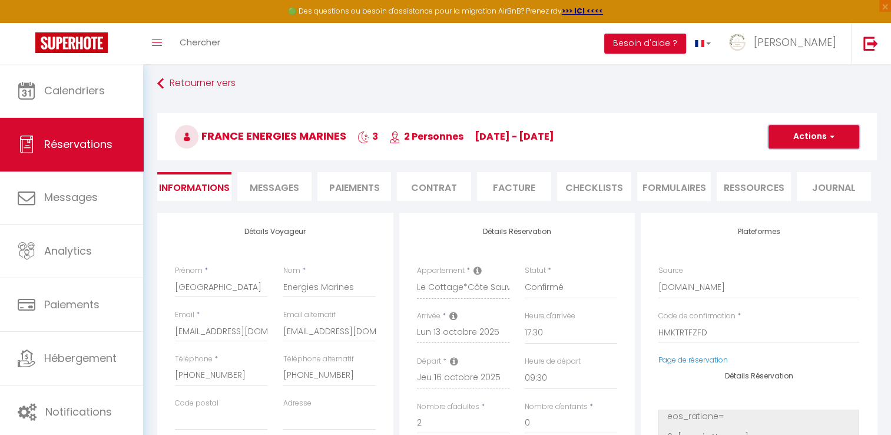
click at [818, 135] on button "Actions" at bounding box center [814, 137] width 91 height 24
click at [792, 163] on link "Enregistrer" at bounding box center [802, 162] width 93 height 15
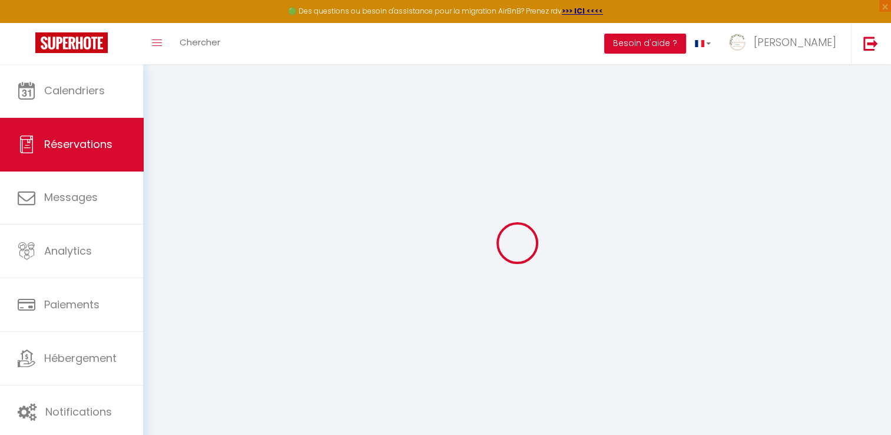
select select "not_cancelled"
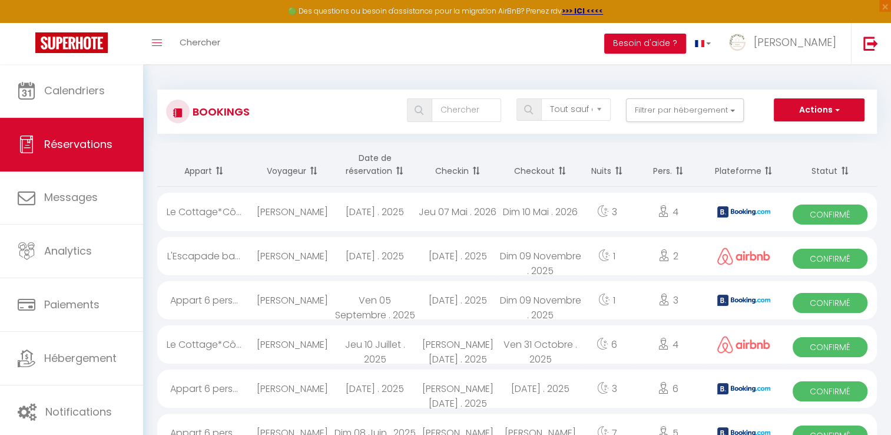
scroll to position [118, 0]
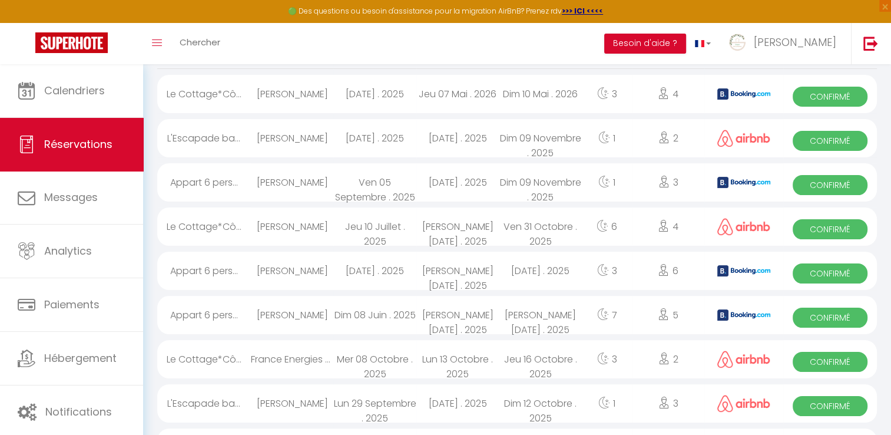
click at [310, 361] on div "France Energies Marines" at bounding box center [292, 359] width 83 height 38
select select "OK"
select select "1"
select select "0"
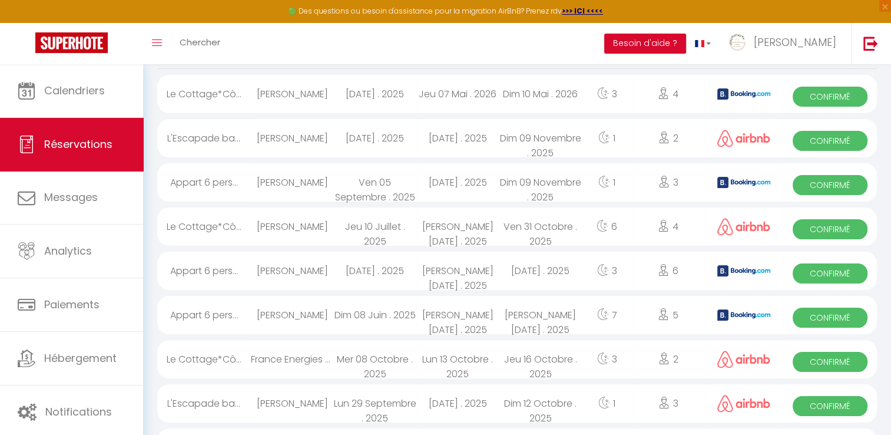
select select "1"
select select
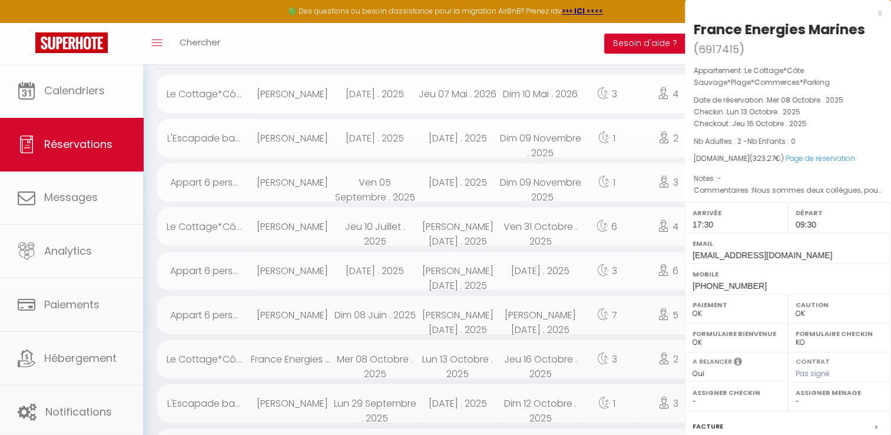
select select "43983"
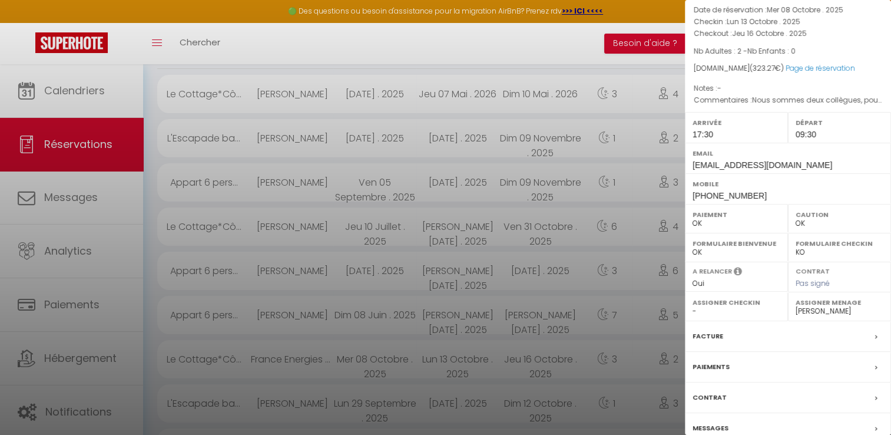
scroll to position [143, 0]
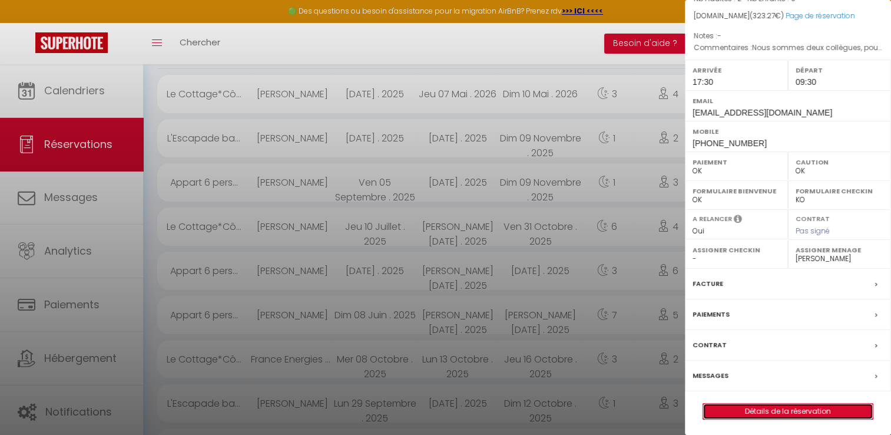
click at [762, 408] on link "Détails de la réservation" at bounding box center [788, 410] width 170 height 15
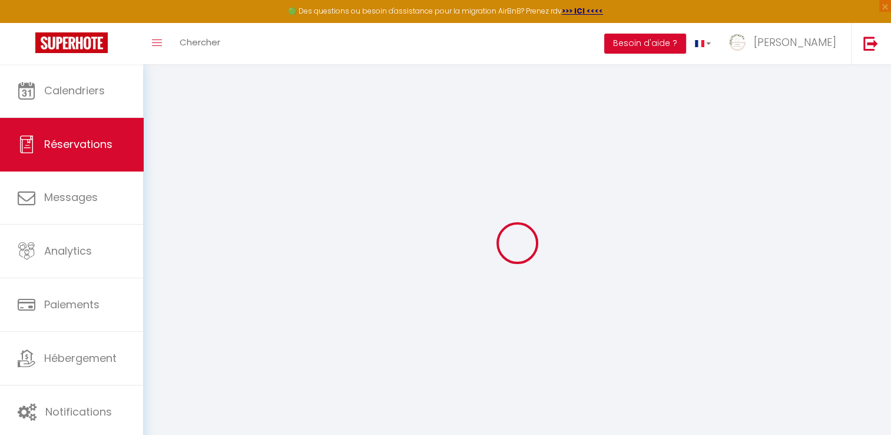
type input "[GEOGRAPHIC_DATA]"
type input "Energies Marines"
type input "[EMAIL_ADDRESS][DOMAIN_NAME]"
type input "[PHONE_NUMBER]"
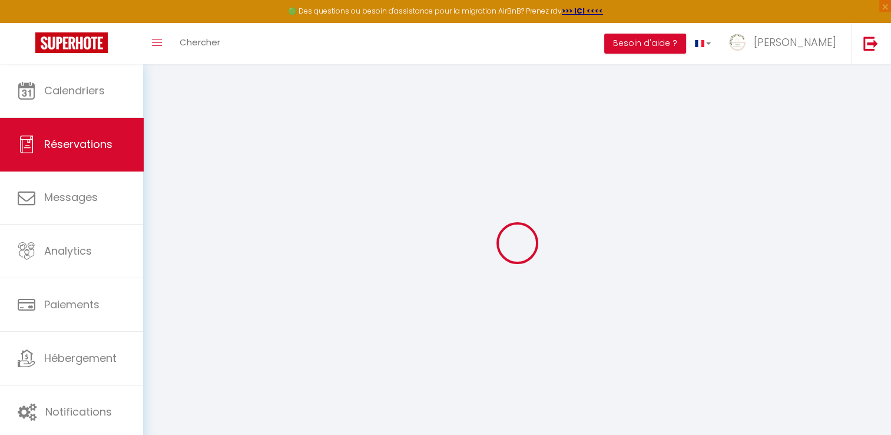
type input "[PHONE_NUMBER]"
select select
type input "55.94"
select select "65290"
select select "1"
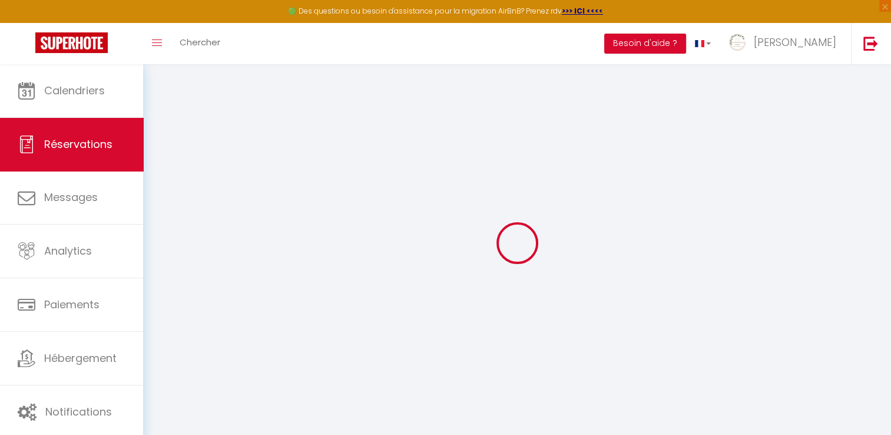
select select
type input "2"
select select "12"
select select
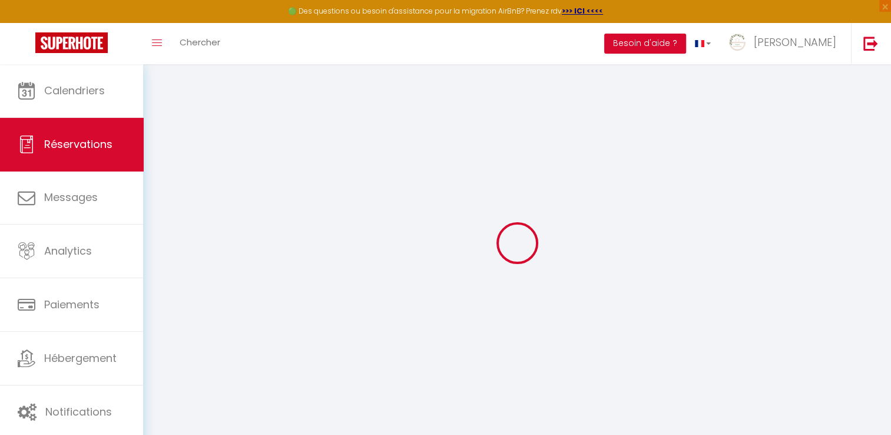
type input "226.8"
checkbox input "false"
type input "0"
select select "1"
type input "70"
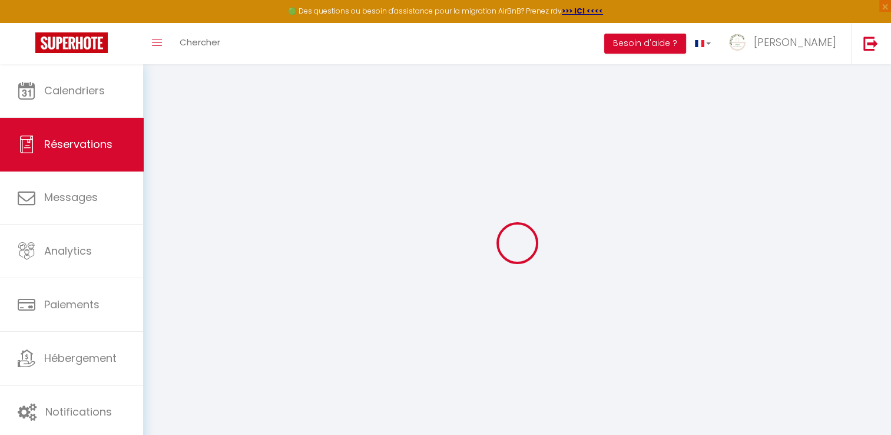
type input "0"
select select
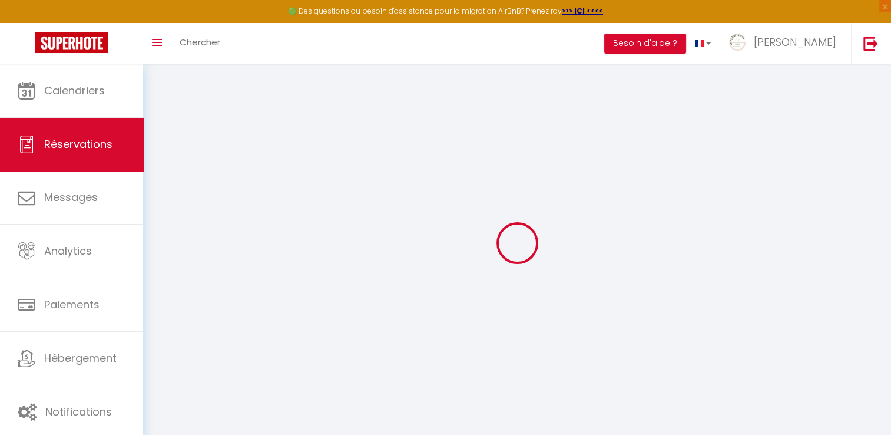
select select "15"
checkbox input "false"
select select
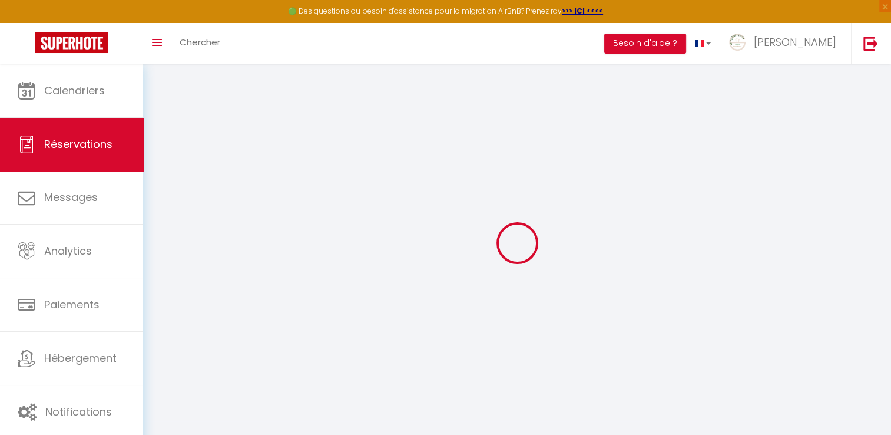
checkbox input "false"
select select
checkbox input "false"
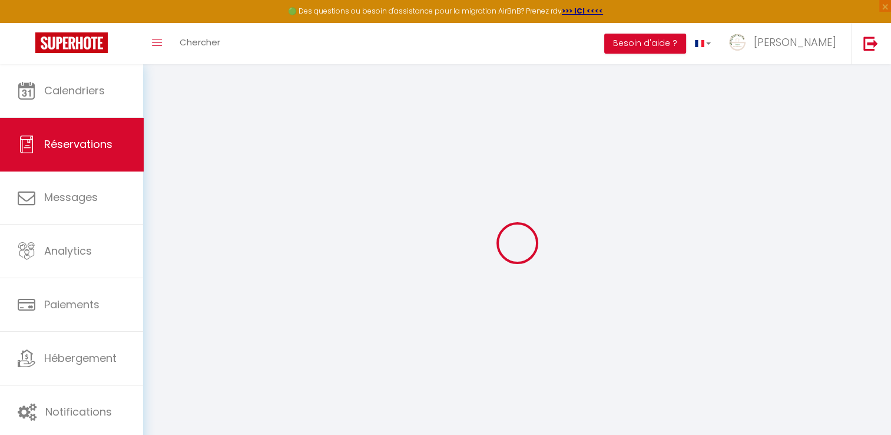
type etc\ "Nous sommes deux collègues, pour une mission en mer le 14 et le 15 dans le parc…"
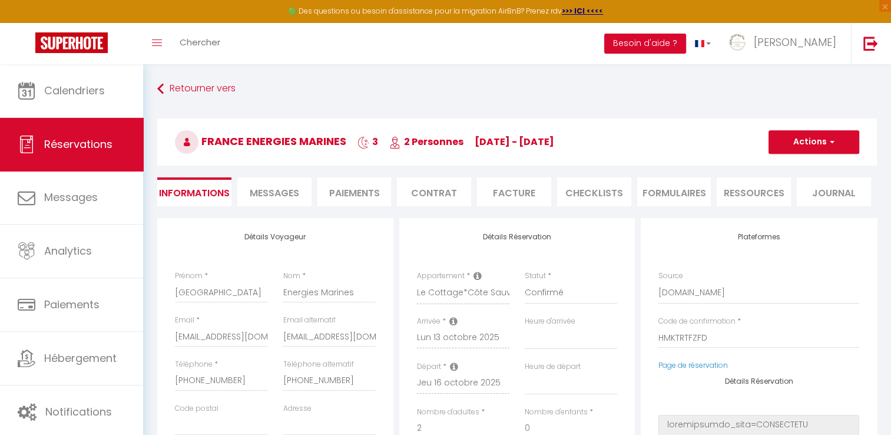
select select
type input "84"
type input "12.47"
select select
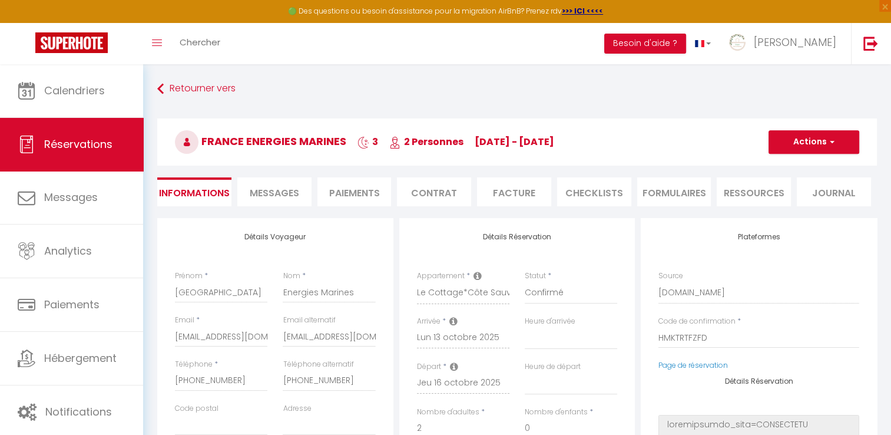
checkbox input "false"
select select
checkbox input "false"
select select "17:30"
select select "09:30"
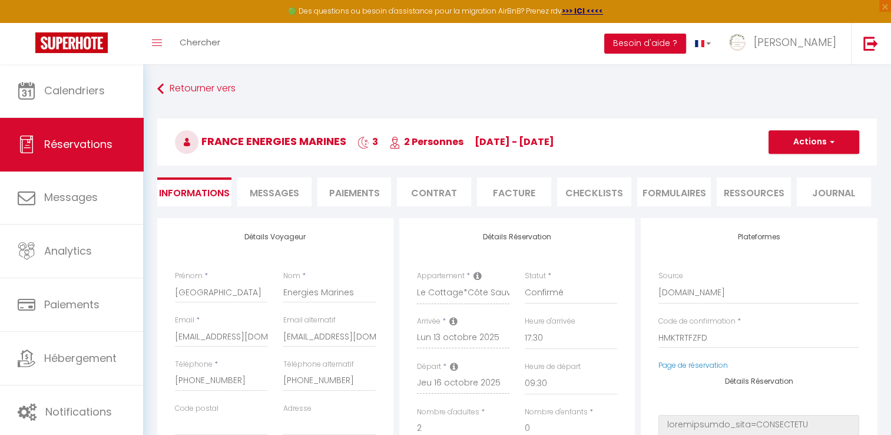
click at [529, 185] on li "Facture" at bounding box center [514, 191] width 74 height 29
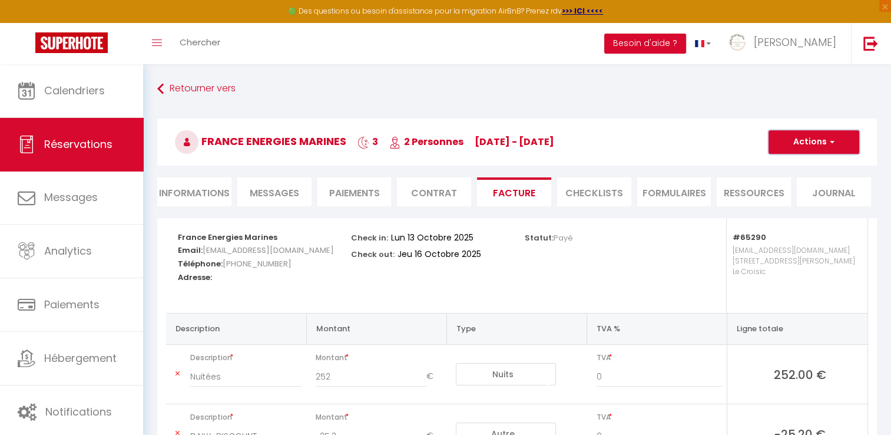
click at [826, 143] on button "Actions" at bounding box center [814, 142] width 91 height 24
click at [794, 183] on link "Aperçu et éditer" at bounding box center [805, 183] width 99 height 15
click at [290, 204] on li "Messages" at bounding box center [274, 191] width 74 height 29
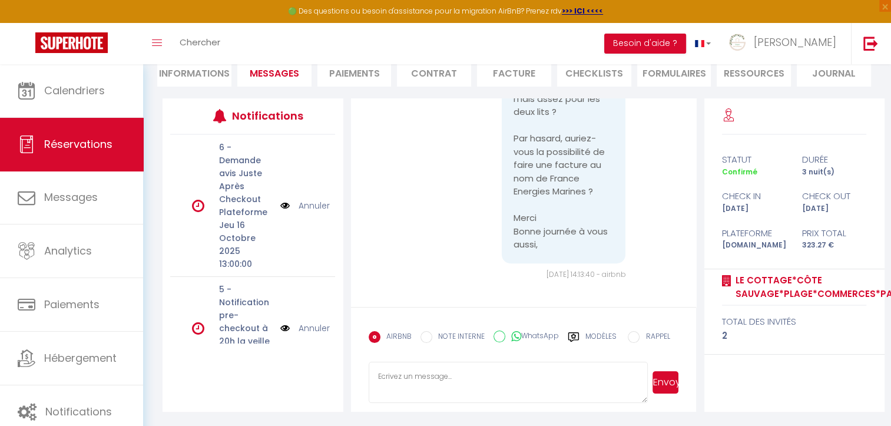
scroll to position [998, 0]
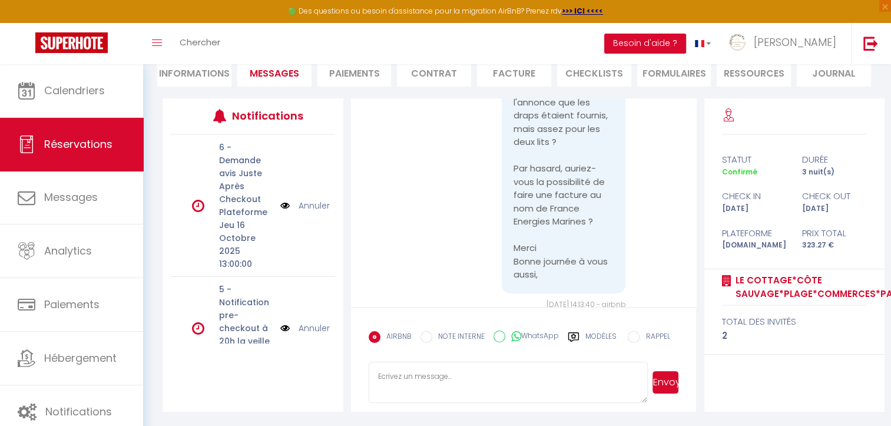
click at [492, 376] on textarea at bounding box center [508, 382] width 279 height 41
drag, startPoint x: 379, startPoint y: 386, endPoint x: 389, endPoint y: 391, distance: 10.8
click at [389, 391] on textarea "Bonsoir [PERSON_NAME], Les draps et serviettes sont fournies pour les 2 lits." at bounding box center [508, 382] width 279 height 41
click at [630, 392] on textarea "Bonsoir [PERSON_NAME], Je vous confirme que les draps et serviettes sont fourni…" at bounding box center [508, 382] width 279 height 41
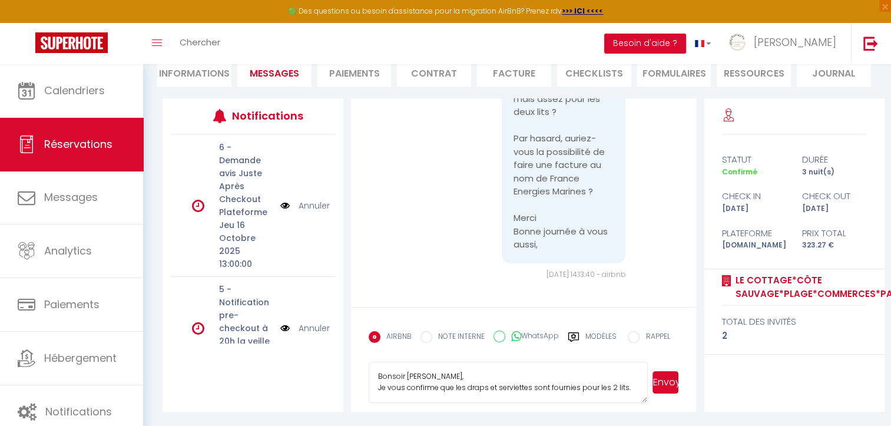
scroll to position [2, 0]
drag, startPoint x: 545, startPoint y: 237, endPoint x: 580, endPoint y: 257, distance: 39.8
click at [580, 251] on pre "Bonjour [PERSON_NAME], Merci pour ces informations. Nous sommes deux collègues,…" at bounding box center [564, 112] width 101 height 279
click at [581, 251] on pre "Bonjour [PERSON_NAME], Merci pour ces informations. Nous sommes deux collègues,…" at bounding box center [564, 112] width 101 height 279
drag, startPoint x: 583, startPoint y: 253, endPoint x: 546, endPoint y: 240, distance: 38.9
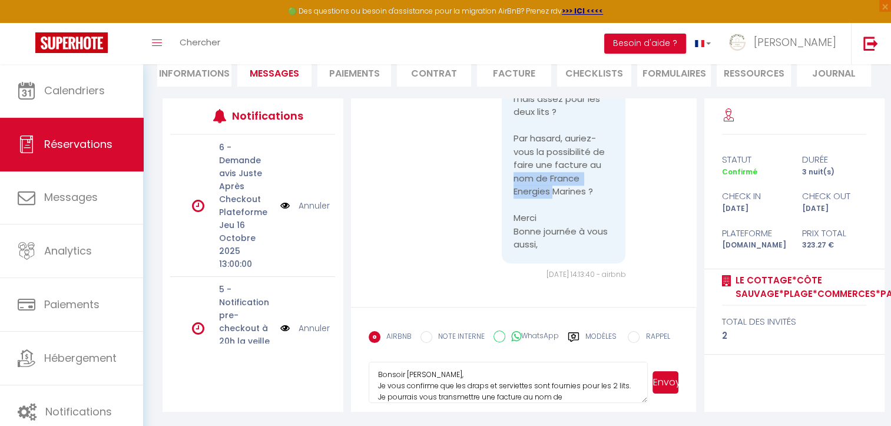
click at [546, 240] on pre "Bonjour [PERSON_NAME], Merci pour ces informations. Nous sommes deux collègues,…" at bounding box center [564, 112] width 101 height 279
copy pre "France Energies Marines"
click at [577, 395] on textarea "Bonsoir [PERSON_NAME], Je vous confirme que les draps et serviettes sont fourni…" at bounding box center [508, 382] width 279 height 41
paste textarea "France Energies Marines"
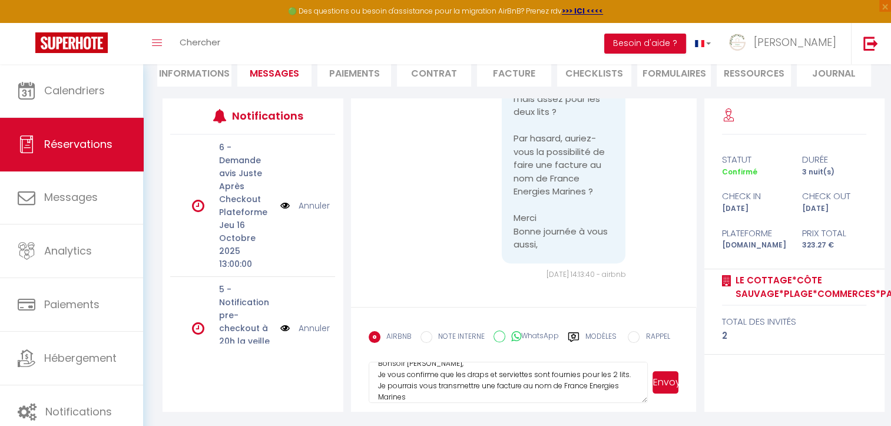
click at [522, 376] on textarea "Bonsoir [PERSON_NAME], Je vous confirme que les draps et serviettes sont fourni…" at bounding box center [508, 382] width 279 height 41
click at [553, 372] on textarea "Bonsoir [PERSON_NAME], Je vous confirme que les draps et serviettes sont fourni…" at bounding box center [508, 382] width 279 height 41
click at [574, 372] on textarea "Bonsoir [PERSON_NAME], Je vous confirme que les draps et serviettes sont fourni…" at bounding box center [508, 382] width 279 height 41
click at [625, 378] on textarea "Bonsoir [PERSON_NAME], Je vous confirme que les draps et serviettes sont fourni…" at bounding box center [508, 382] width 279 height 41
click at [418, 392] on textarea "Bonsoir [PERSON_NAME], Je vous confirme que les draps et serviettes sont fourni…" at bounding box center [508, 382] width 279 height 41
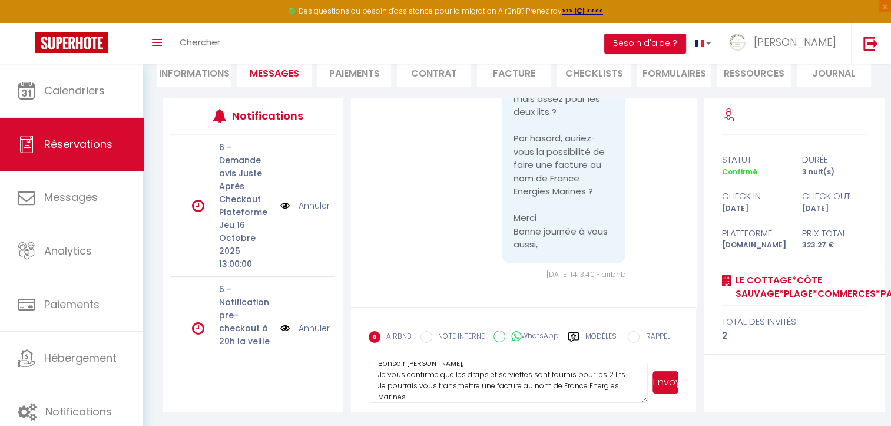
click at [423, 385] on textarea "Bonsoir [PERSON_NAME], Je vous confirme que les draps et serviettes sont fourni…" at bounding box center [508, 382] width 279 height 41
click at [558, 393] on textarea "Bonsoir [PERSON_NAME], Je vous confirme que les draps et serviettes sont fourni…" at bounding box center [508, 382] width 279 height 41
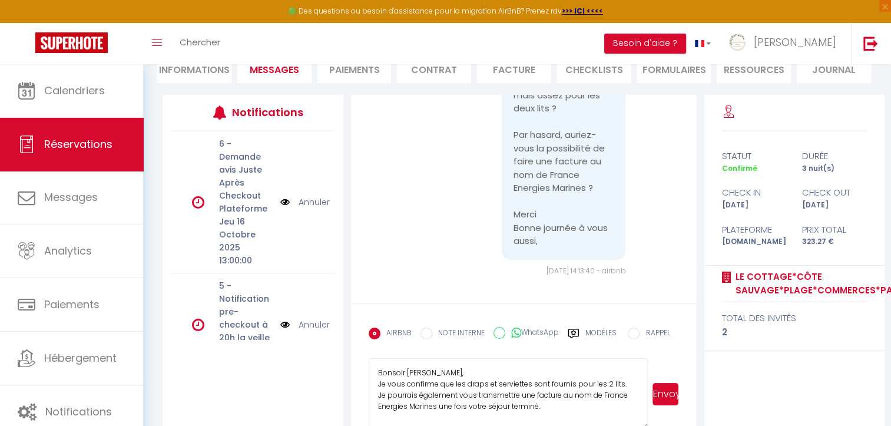
drag, startPoint x: 647, startPoint y: 401, endPoint x: 643, endPoint y: 432, distance: 32.0
click at [643, 303] on html "🟢 Des questions ou besoin d'assistance pour la migration AirBnB? Prenez rdv >>>…" at bounding box center [445, 90] width 891 height 426
drag, startPoint x: 440, startPoint y: 407, endPoint x: 537, endPoint y: 409, distance: 97.2
click at [537, 409] on textarea "Bonsoir [PERSON_NAME], Je vous confirme que les draps et serviettes sont fourni…" at bounding box center [508, 394] width 279 height 72
click at [547, 417] on textarea "Bonsoir [PERSON_NAME], Je vous confirme que les draps et serviettes sont fourni…" at bounding box center [508, 394] width 279 height 72
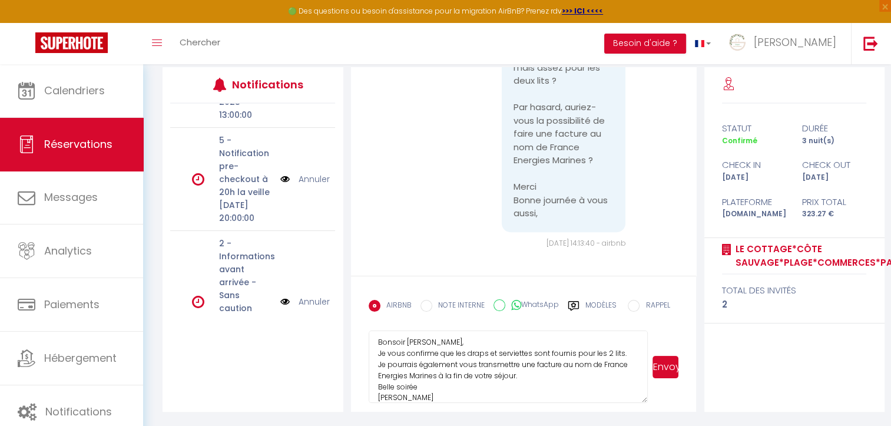
scroll to position [12, 0]
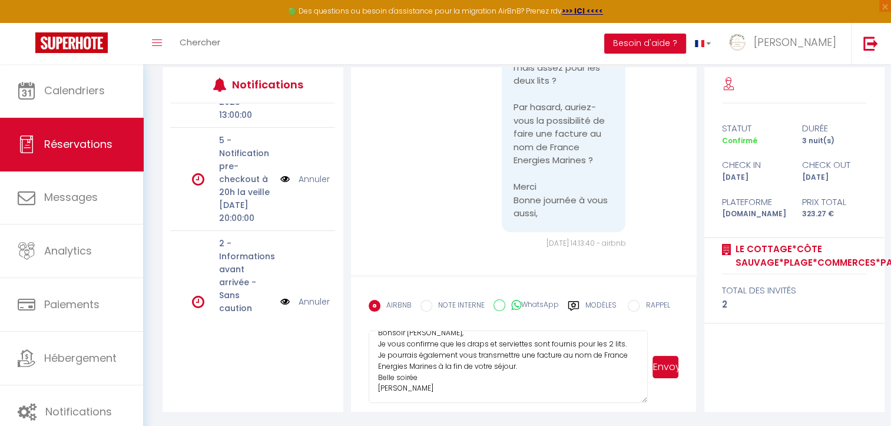
type textarea "Bonsoir [PERSON_NAME], Je vous confirme que les draps et serviettes sont fourni…"
click at [661, 366] on button "Envoyer" at bounding box center [666, 367] width 27 height 22
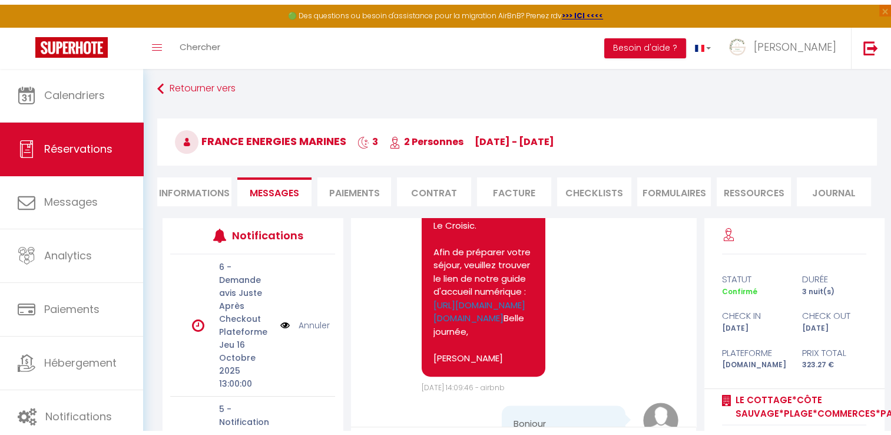
scroll to position [0, 0]
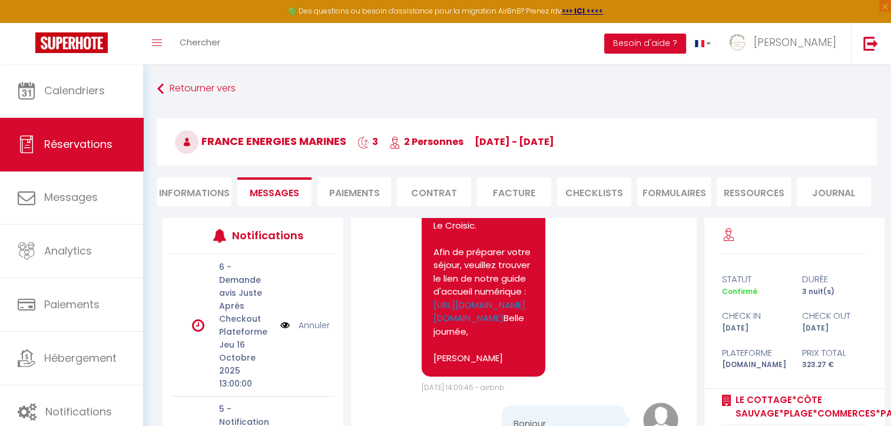
click at [181, 187] on li "Informations" at bounding box center [194, 191] width 74 height 29
select select
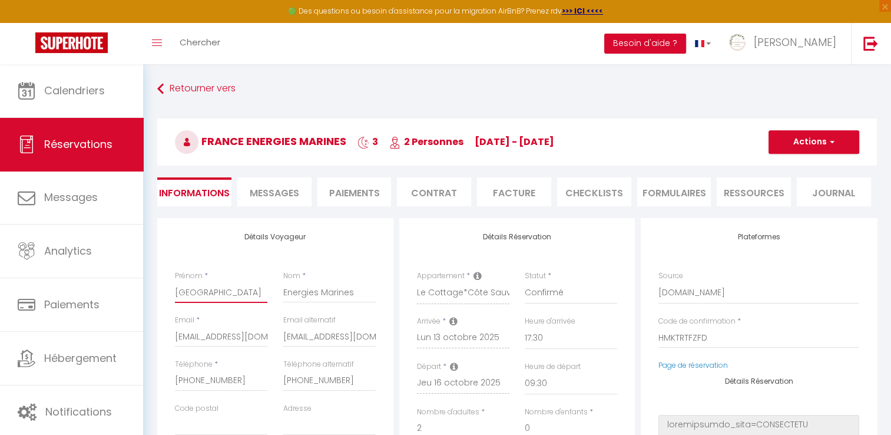
drag, startPoint x: 223, startPoint y: 292, endPoint x: 171, endPoint y: 296, distance: 52.0
click at [171, 296] on div "Prénom * [GEOGRAPHIC_DATA]" at bounding box center [221, 292] width 108 height 44
type input "A"
select select
checkbox input "false"
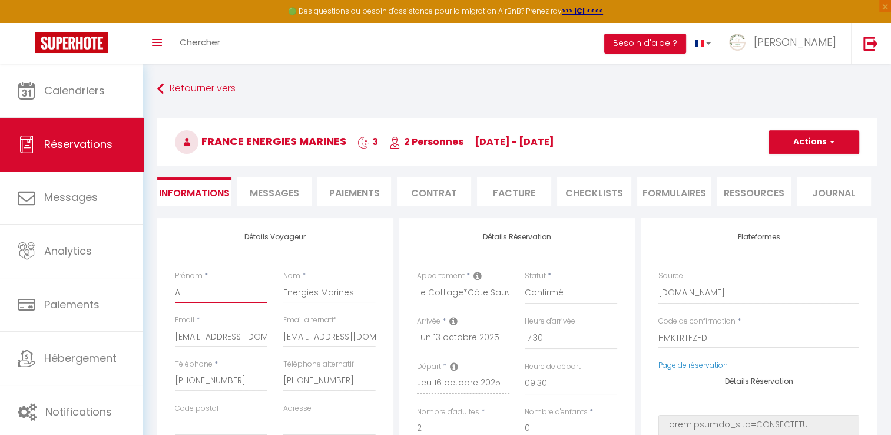
type input "Al"
select select
checkbox input "false"
type input "[PERSON_NAME]"
select select
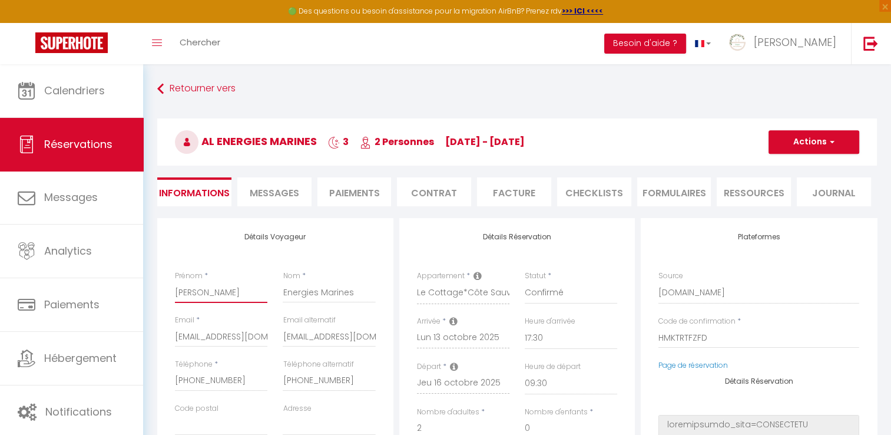
checkbox input "false"
type input "Alic"
select select
checkbox input "false"
type input "Alice"
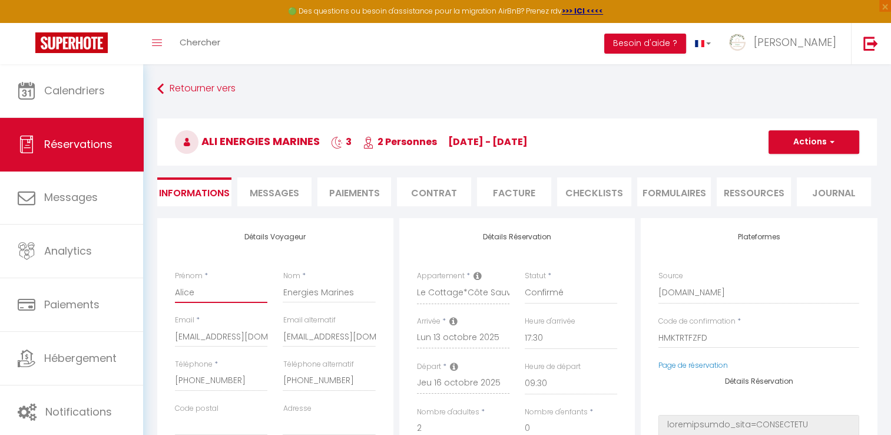
select select
checkbox input "false"
drag, startPoint x: 354, startPoint y: 293, endPoint x: 269, endPoint y: 299, distance: 85.6
click at [269, 299] on div "Prénom * Alice Nom * Energies Marines" at bounding box center [275, 292] width 216 height 44
click at [818, 148] on button "Actions" at bounding box center [814, 142] width 91 height 24
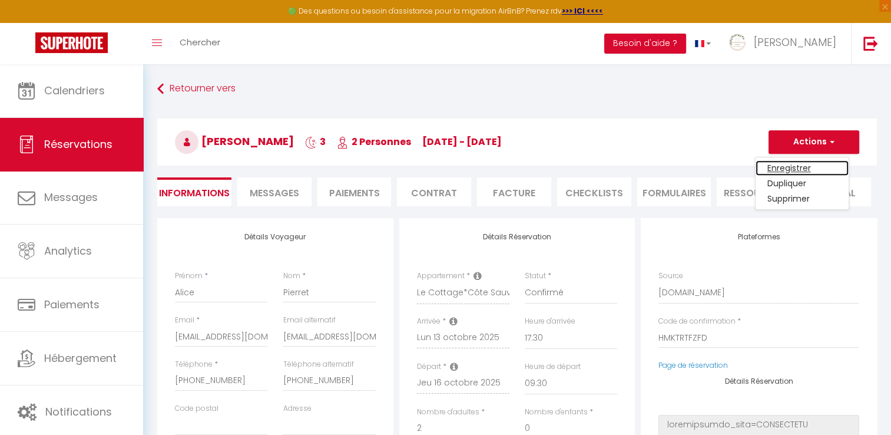
click at [796, 169] on link "Enregistrer" at bounding box center [802, 167] width 93 height 15
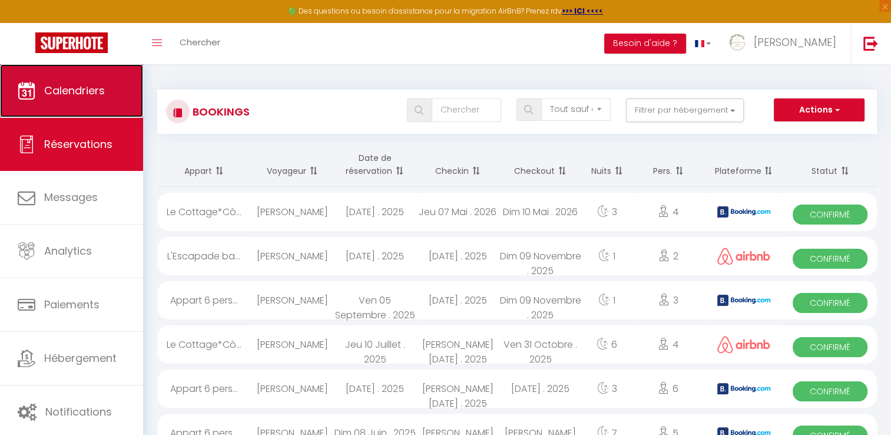
click at [105, 87] on link "Calendriers" at bounding box center [71, 90] width 143 height 53
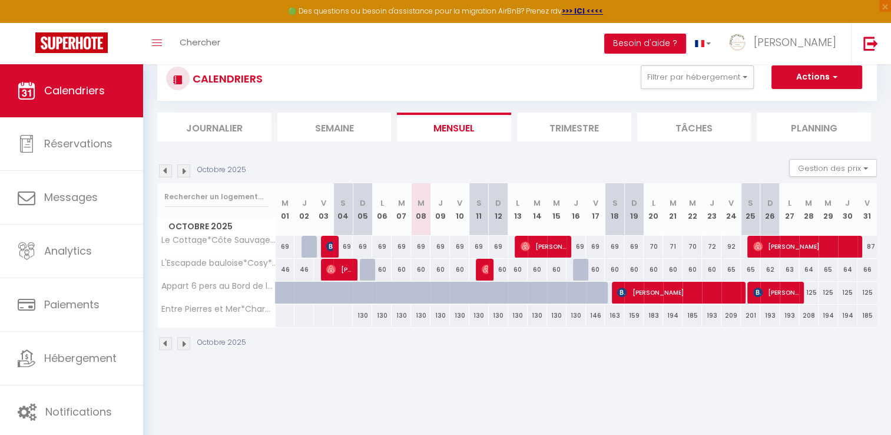
scroll to position [59, 0]
